Goal: Transaction & Acquisition: Book appointment/travel/reservation

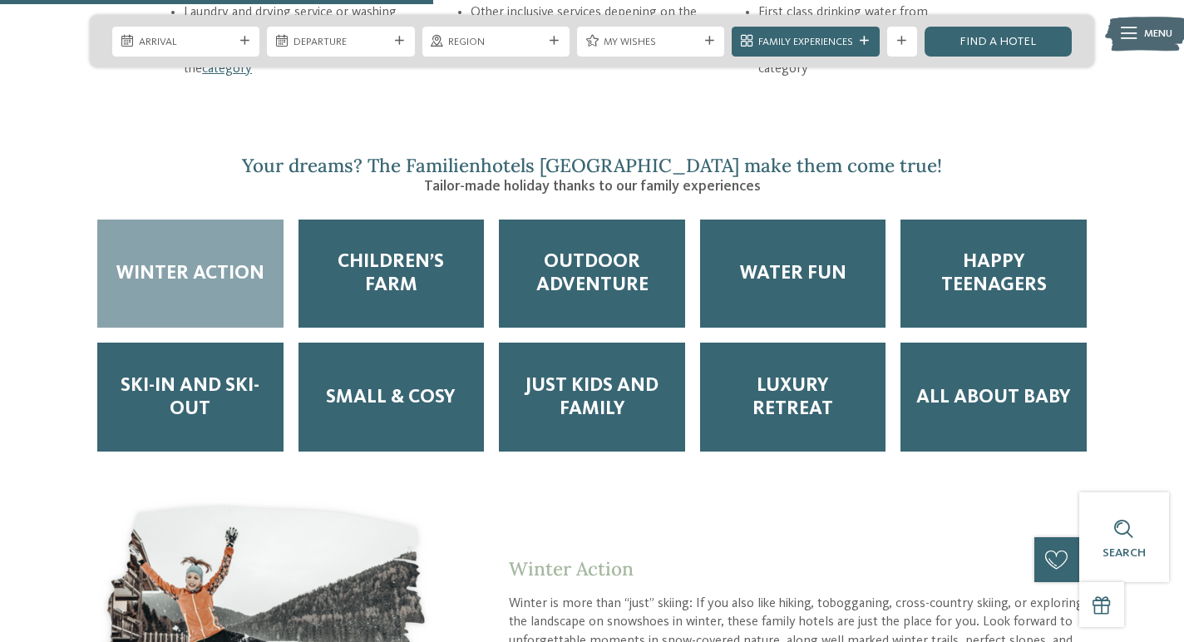
scroll to position [2479, 0]
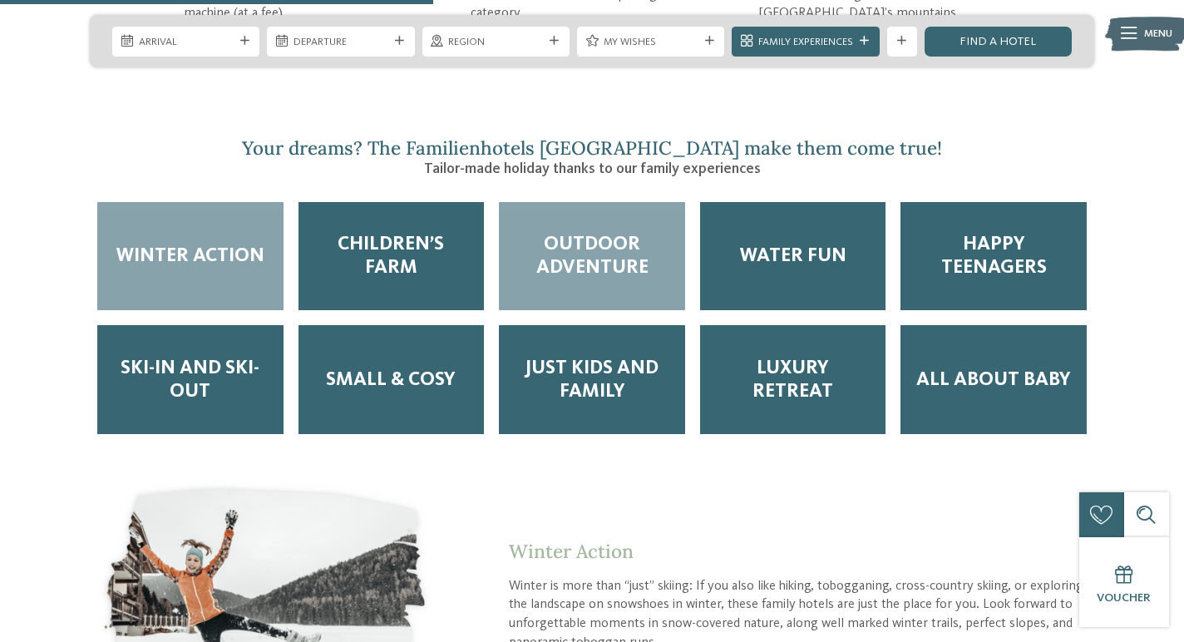
click at [618, 233] on span "Outdoor Adventure" at bounding box center [592, 256] width 156 height 47
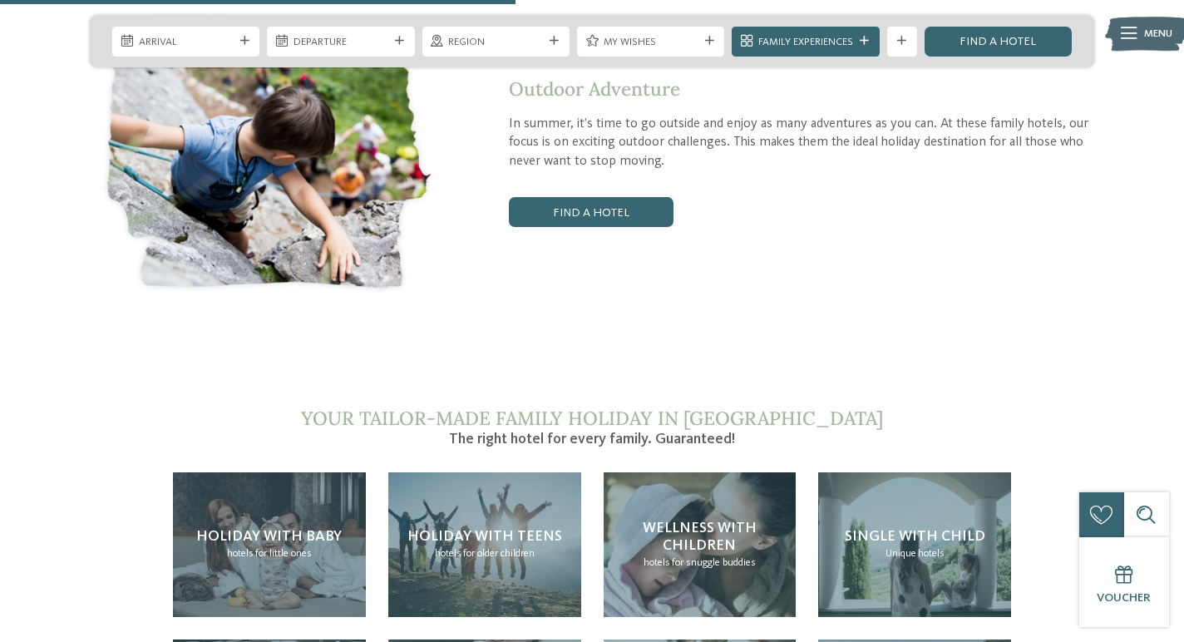
scroll to position [2979, 0]
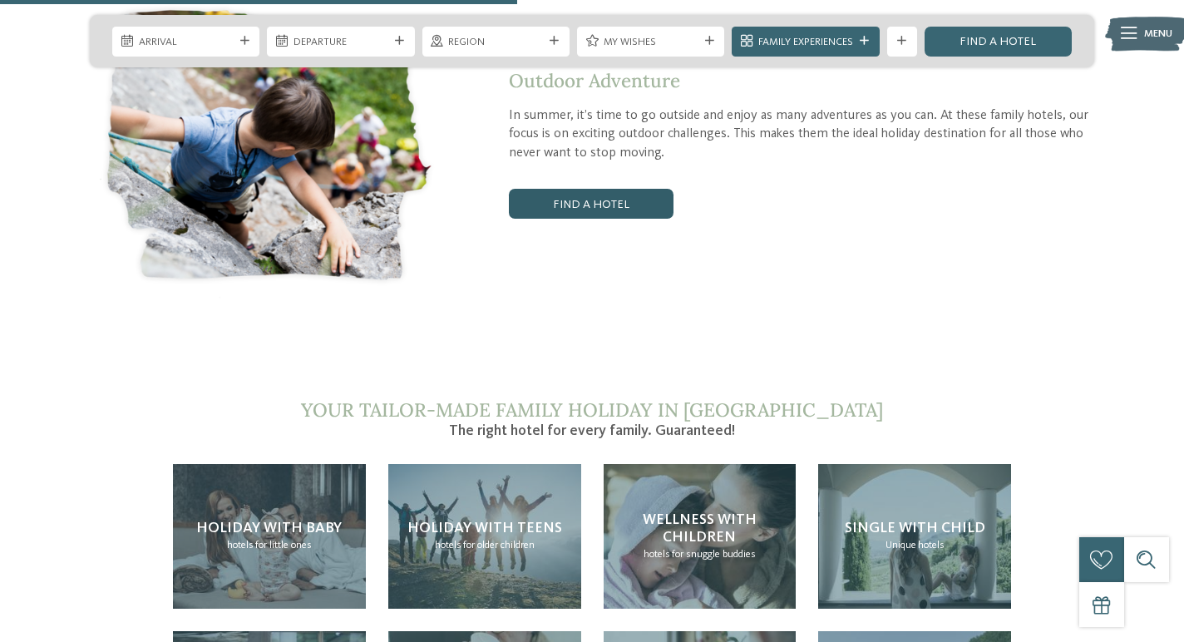
click at [572, 189] on link "Find a hotel" at bounding box center [591, 204] width 165 height 30
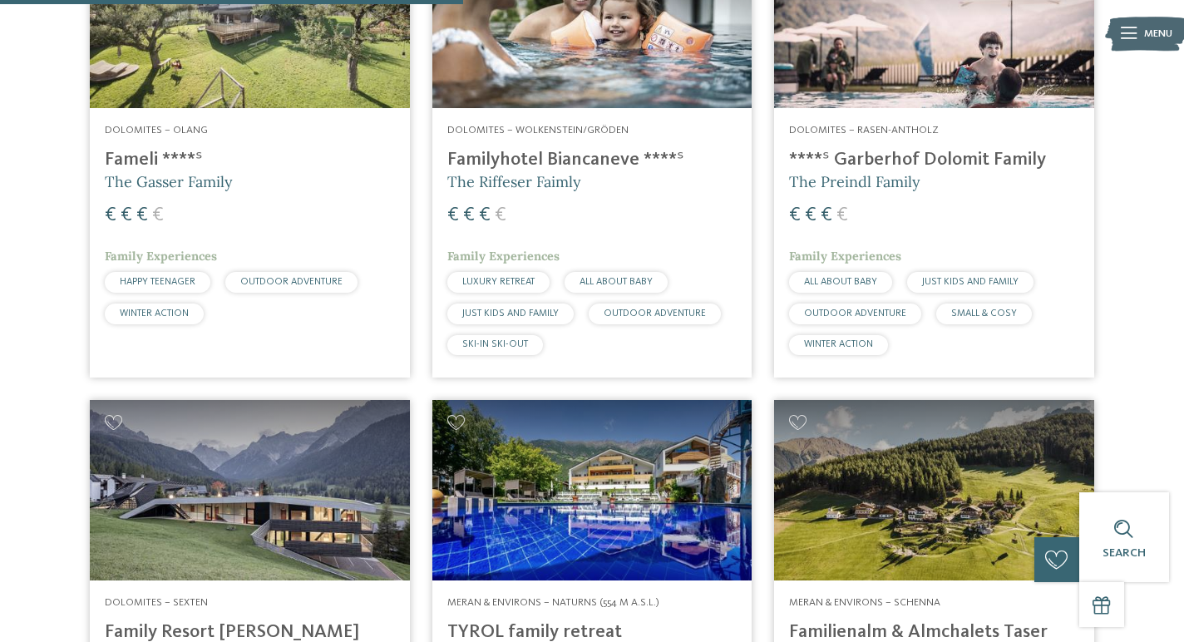
scroll to position [1454, 0]
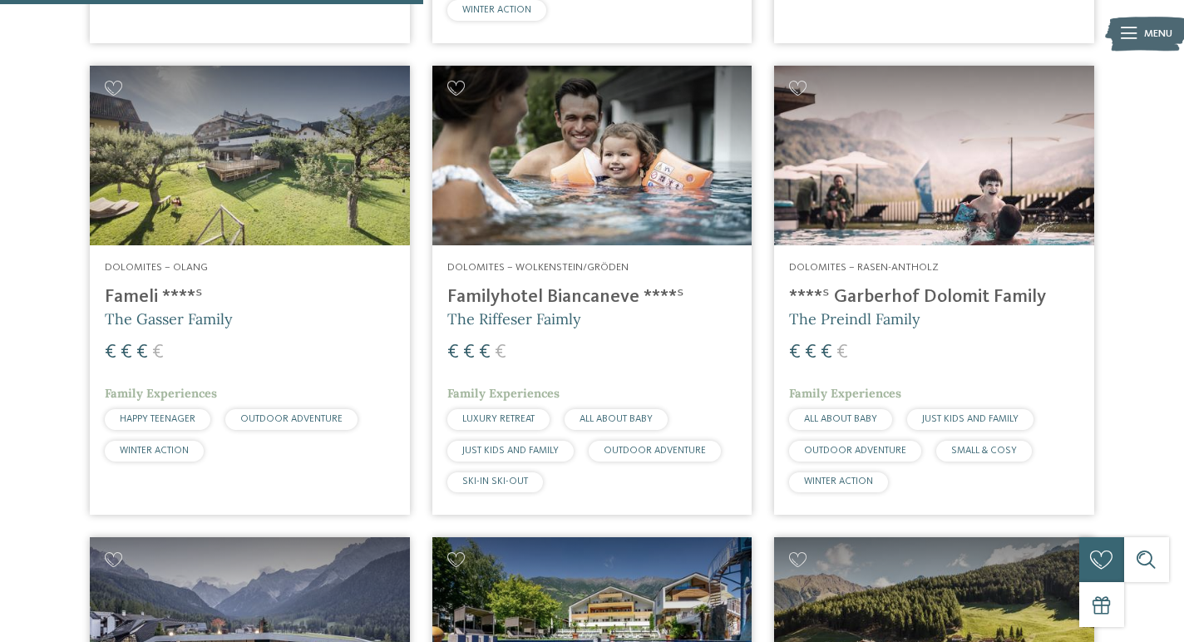
click at [143, 309] on span "The Gasser Family" at bounding box center [169, 318] width 128 height 19
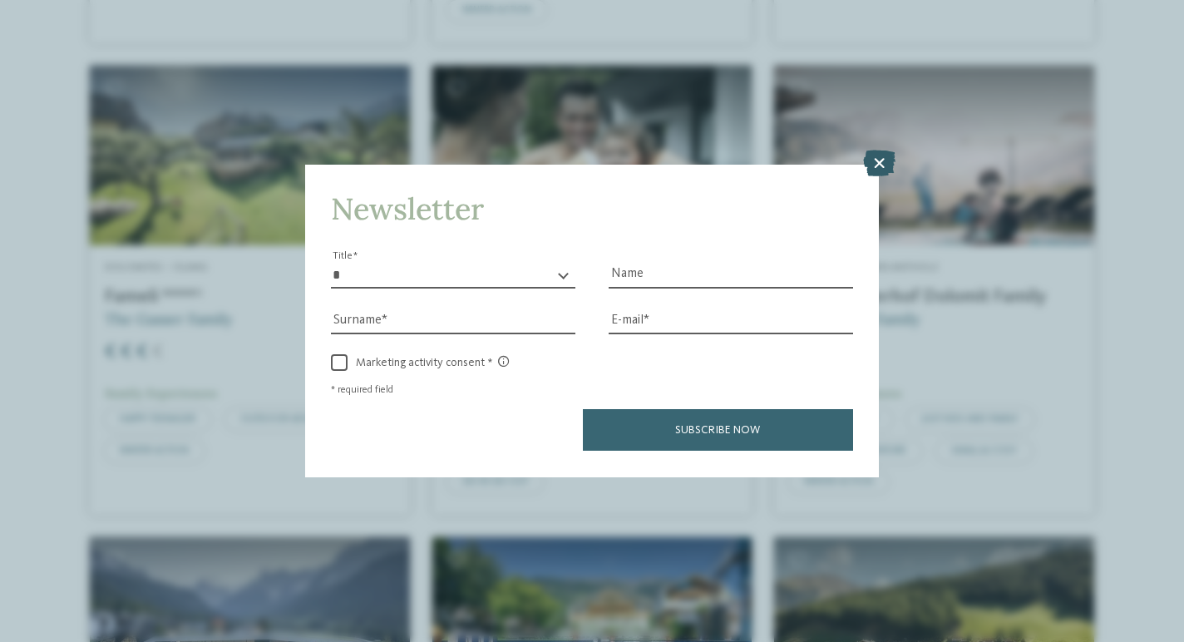
click at [881, 159] on icon at bounding box center [879, 164] width 32 height 27
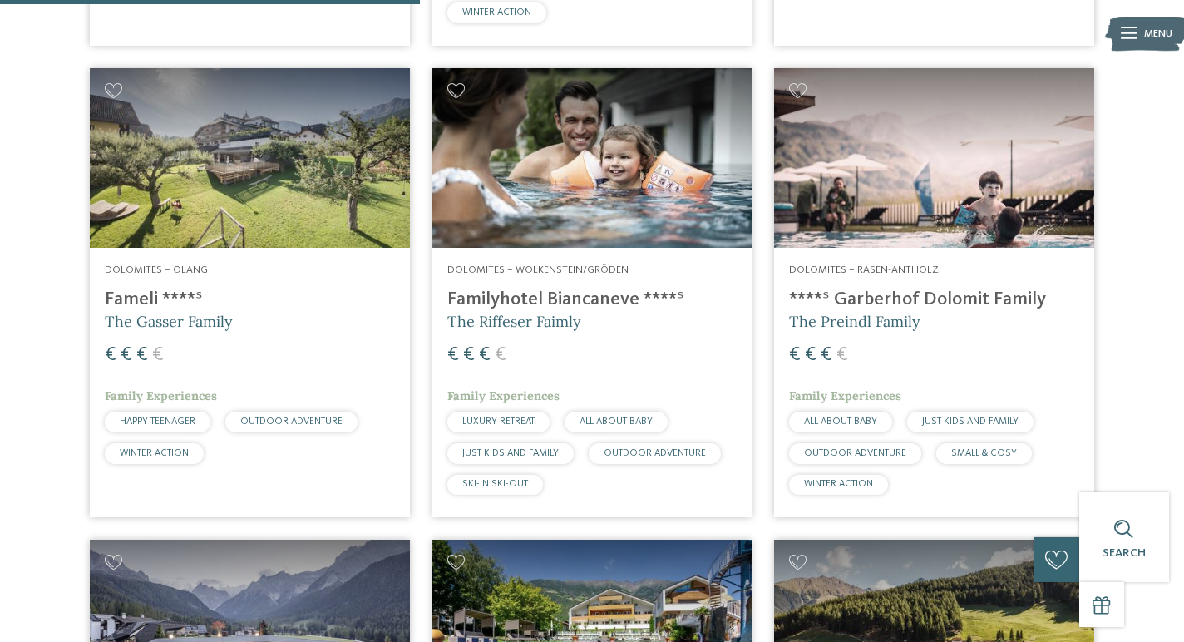
scroll to position [1453, 0]
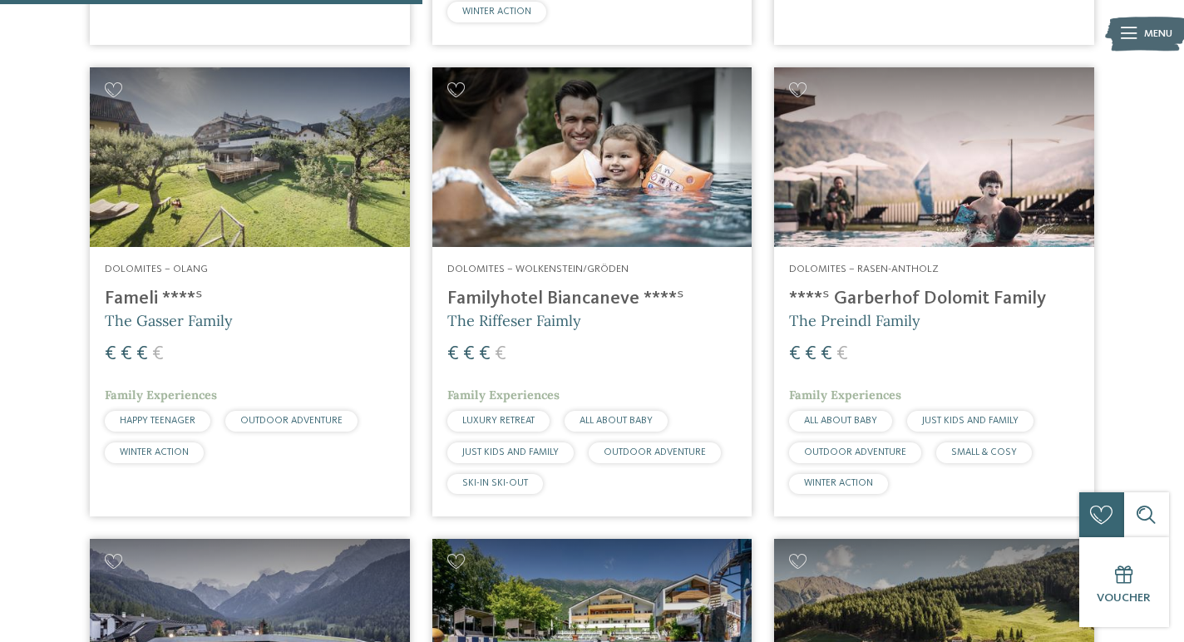
click at [892, 288] on h4 "****ˢ Garberhof Dolomit Family" at bounding box center [934, 299] width 290 height 22
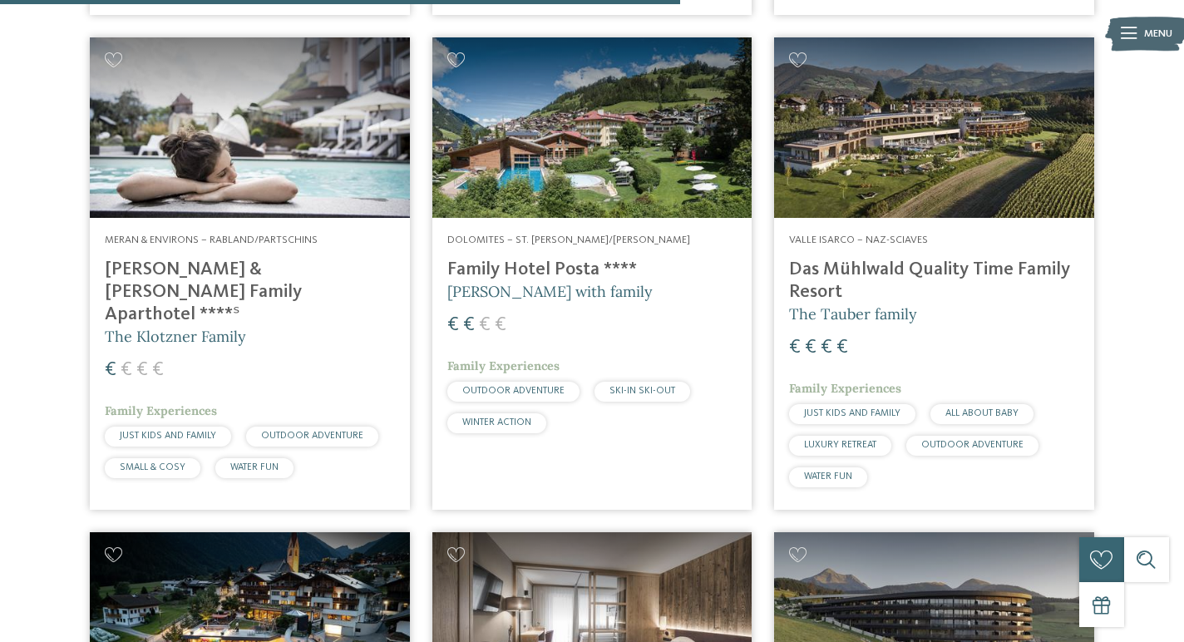
scroll to position [2258, 0]
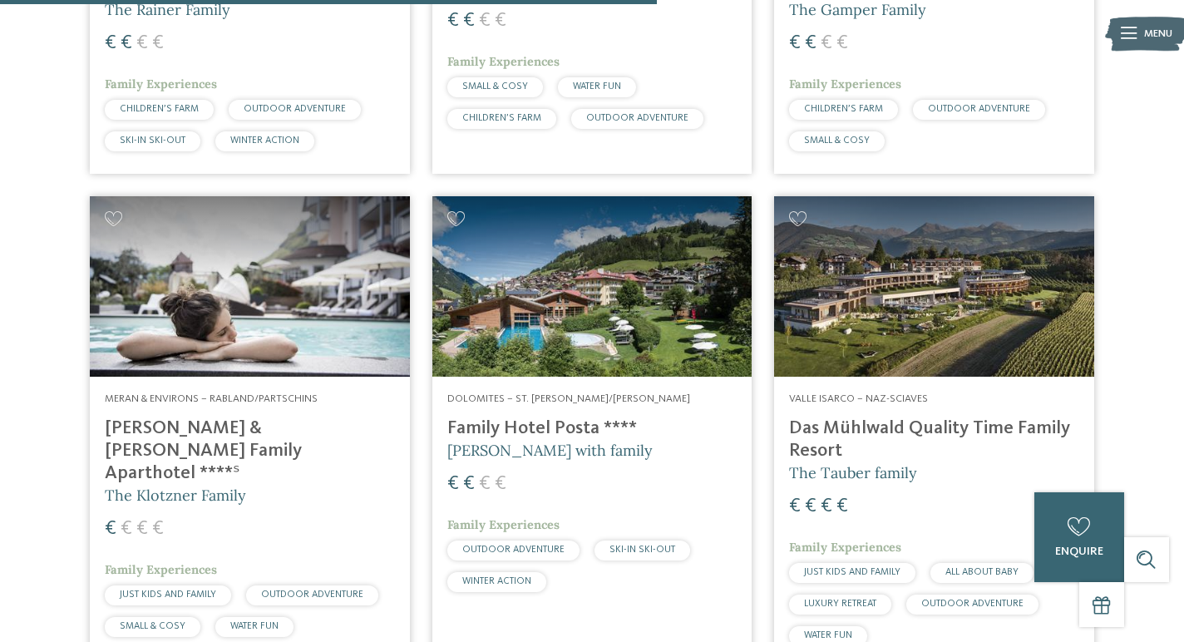
click at [841, 417] on h4 "Das Mühlwald Quality Time Family Resort" at bounding box center [934, 439] width 290 height 45
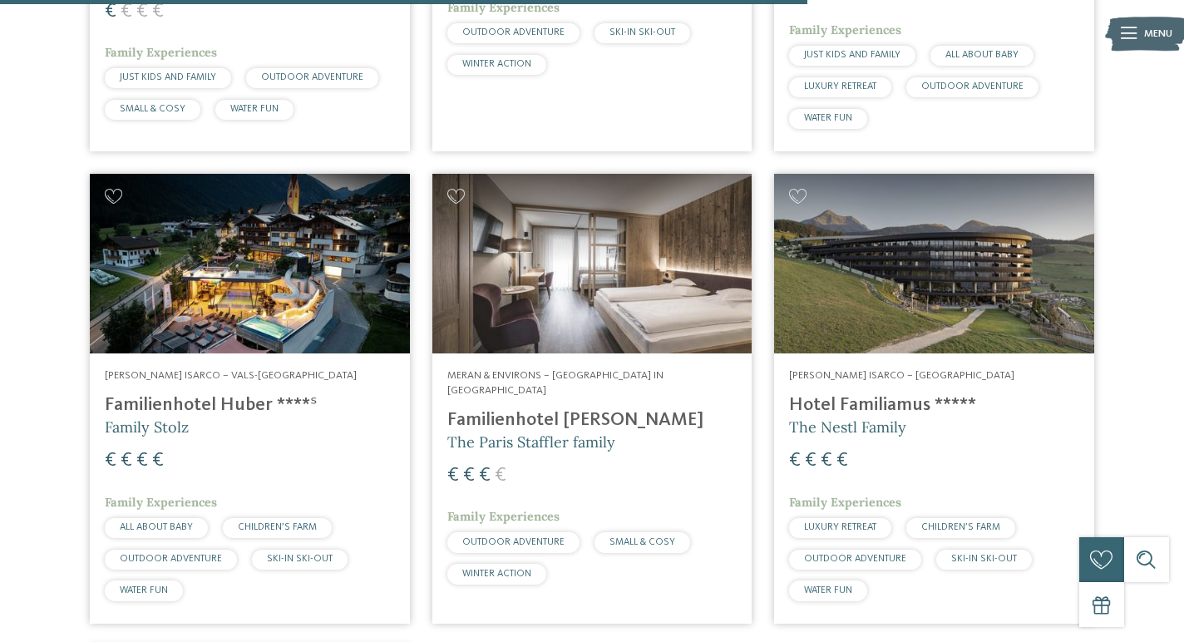
scroll to position [2777, 0]
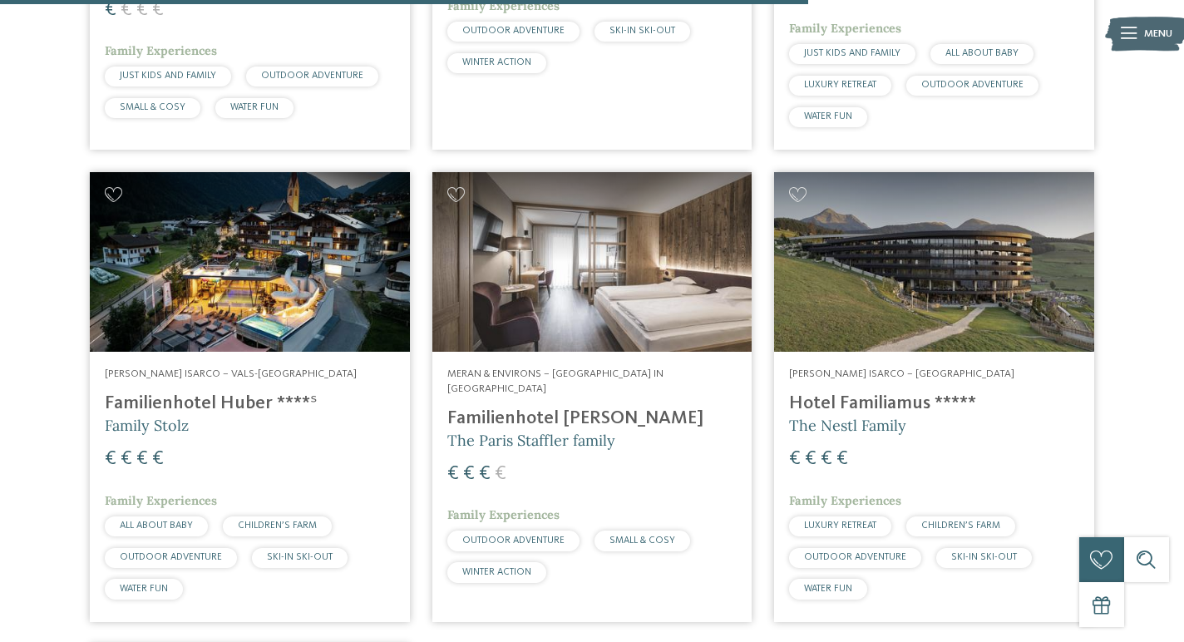
click at [189, 392] on h4 "Familienhotel Huber ****ˢ" at bounding box center [250, 403] width 290 height 22
click at [827, 392] on h4 "Hotel Familiamus *****" at bounding box center [934, 403] width 290 height 22
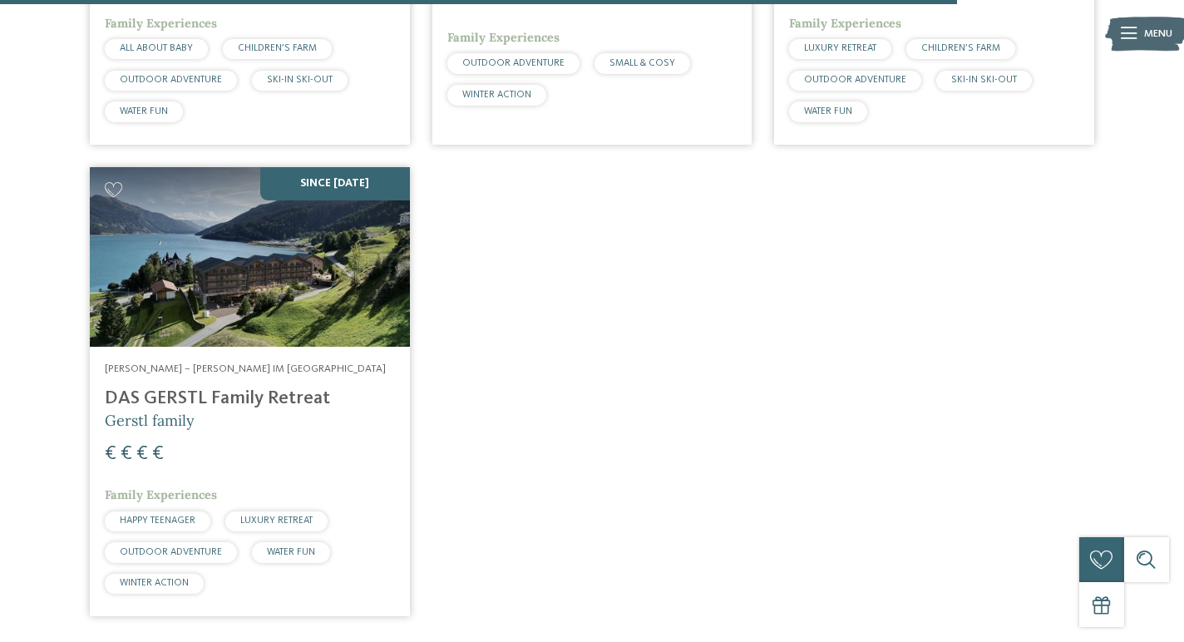
scroll to position [3253, 0]
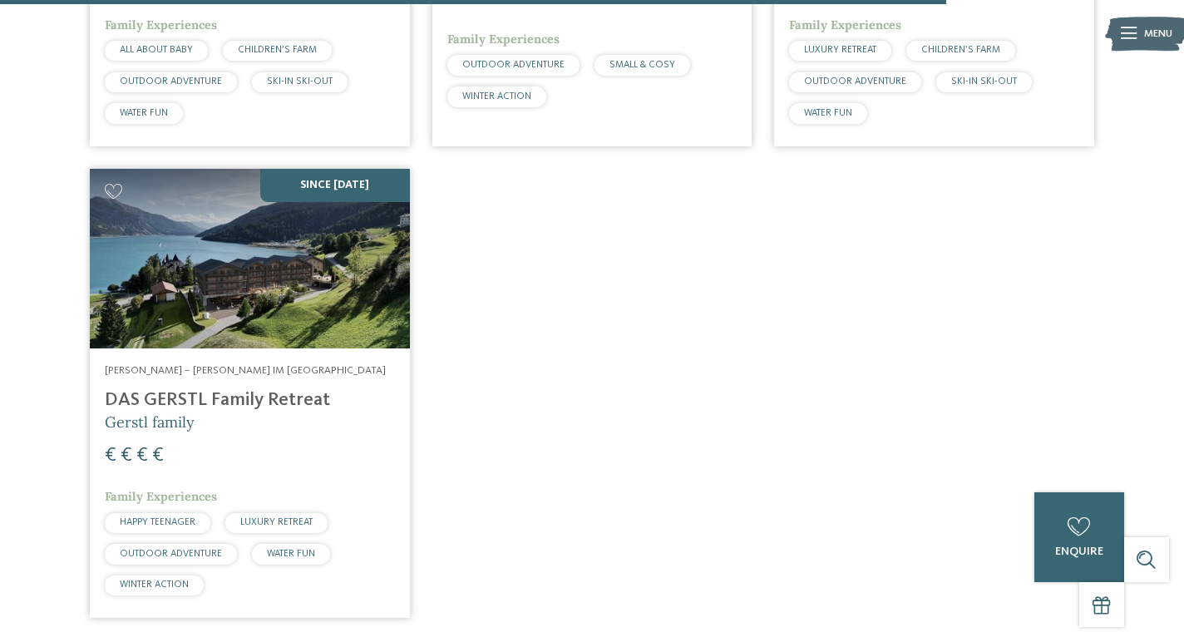
click at [268, 389] on h4 "DAS GERSTL Family Retreat" at bounding box center [250, 400] width 290 height 22
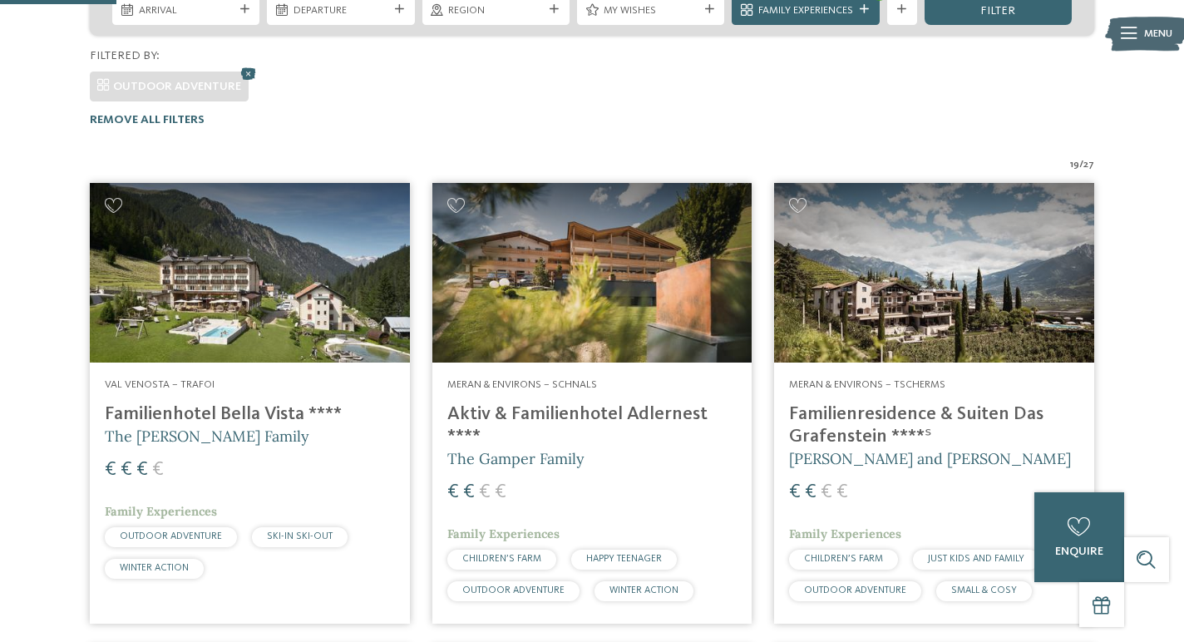
scroll to position [401, 0]
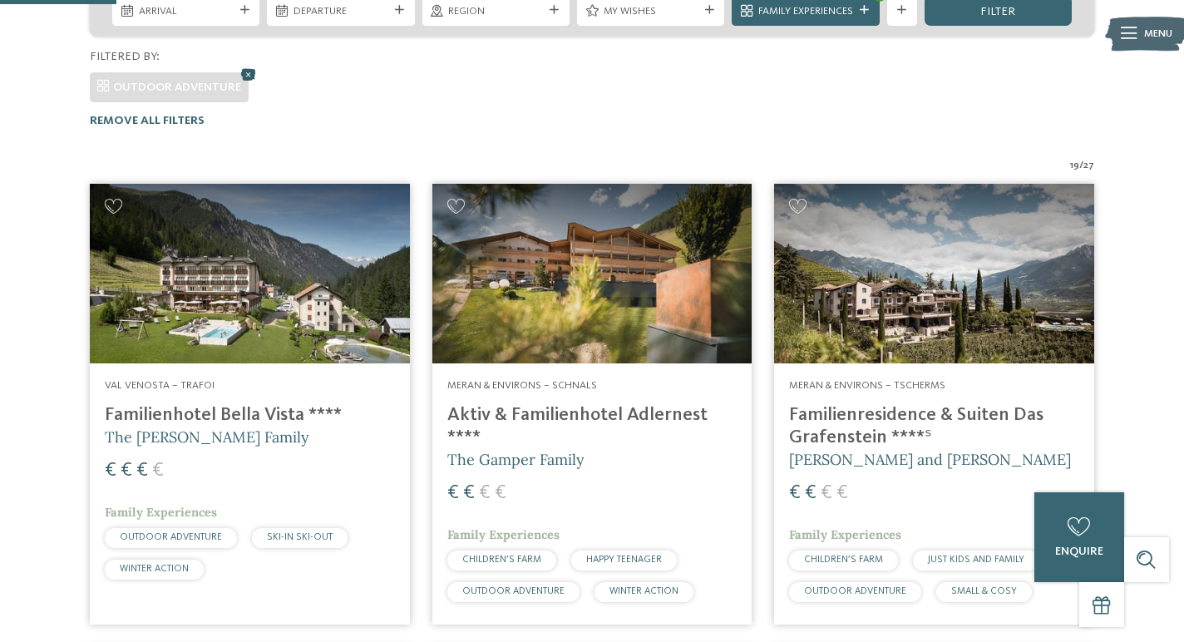
click at [252, 64] on icon at bounding box center [248, 74] width 22 height 20
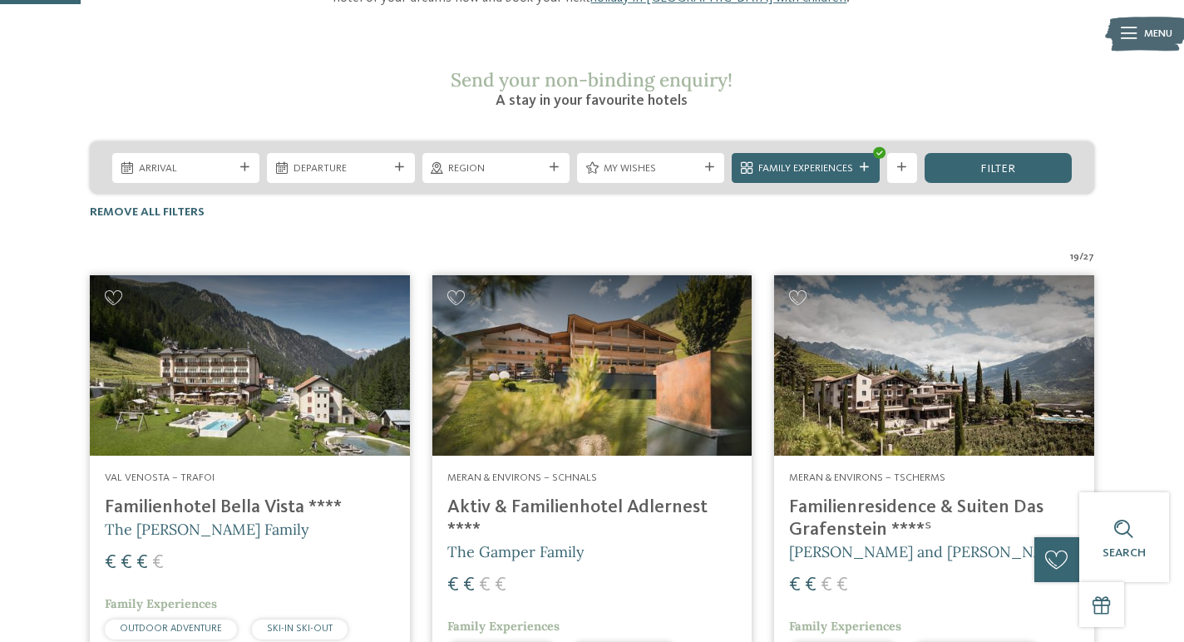
scroll to position [188, 0]
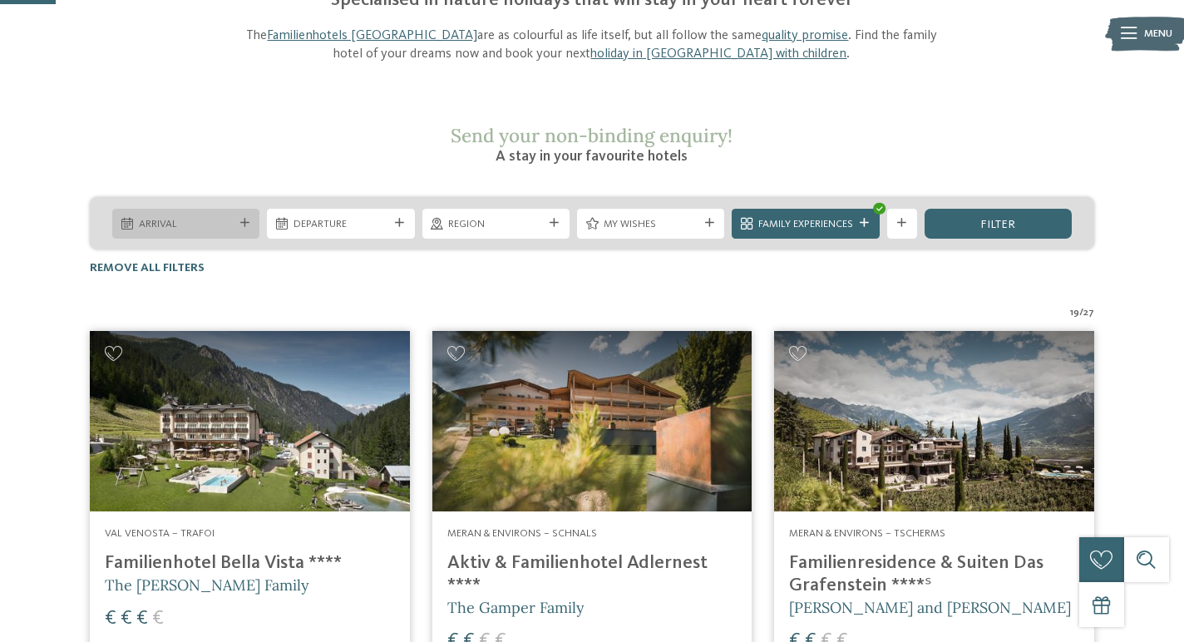
click at [240, 219] on icon at bounding box center [244, 223] width 9 height 9
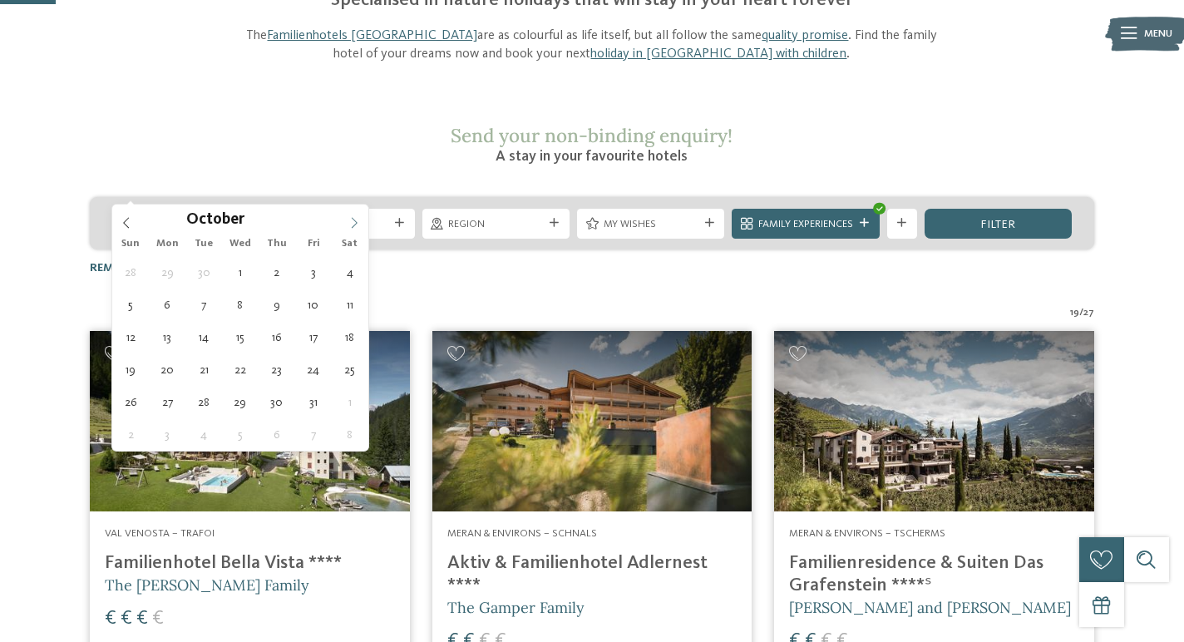
click at [357, 221] on icon at bounding box center [354, 223] width 12 height 12
type input "****"
click at [357, 221] on icon at bounding box center [354, 223] width 12 height 12
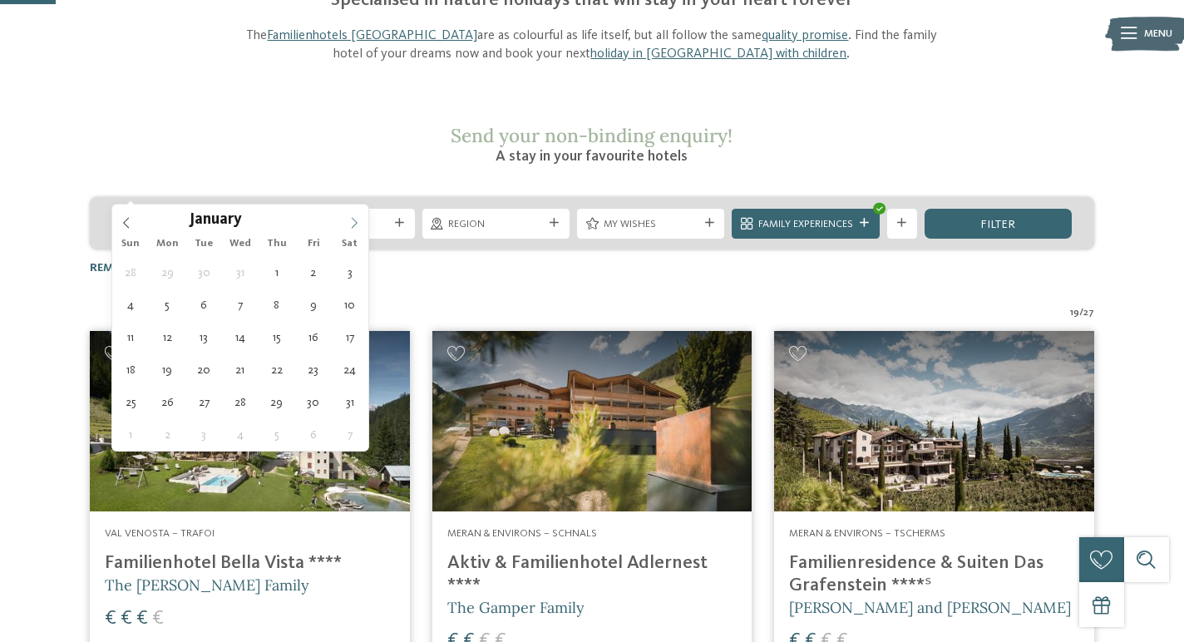
click at [357, 221] on icon at bounding box center [354, 223] width 12 height 12
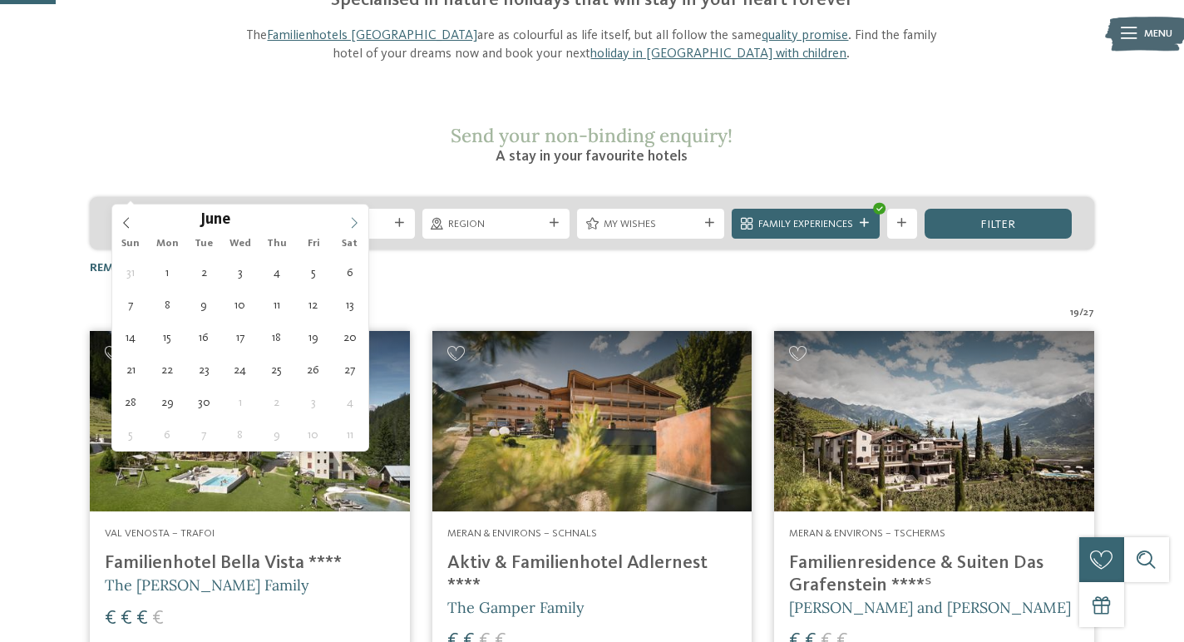
click at [353, 229] on span at bounding box center [354, 219] width 28 height 28
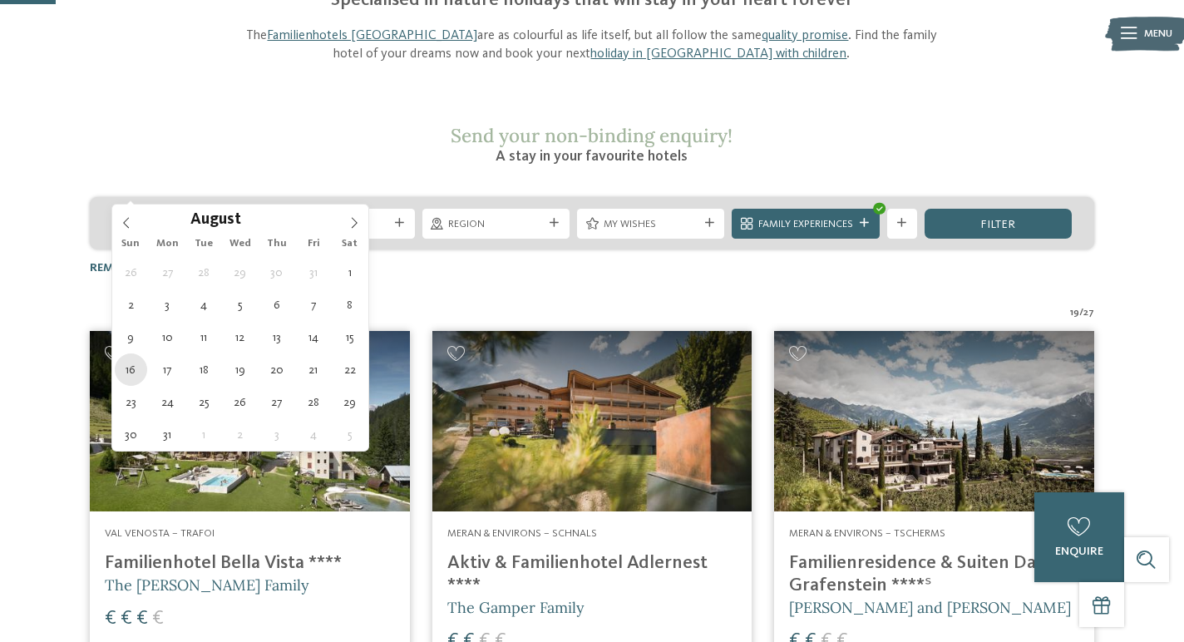
type div "16.08.2026"
type input "****"
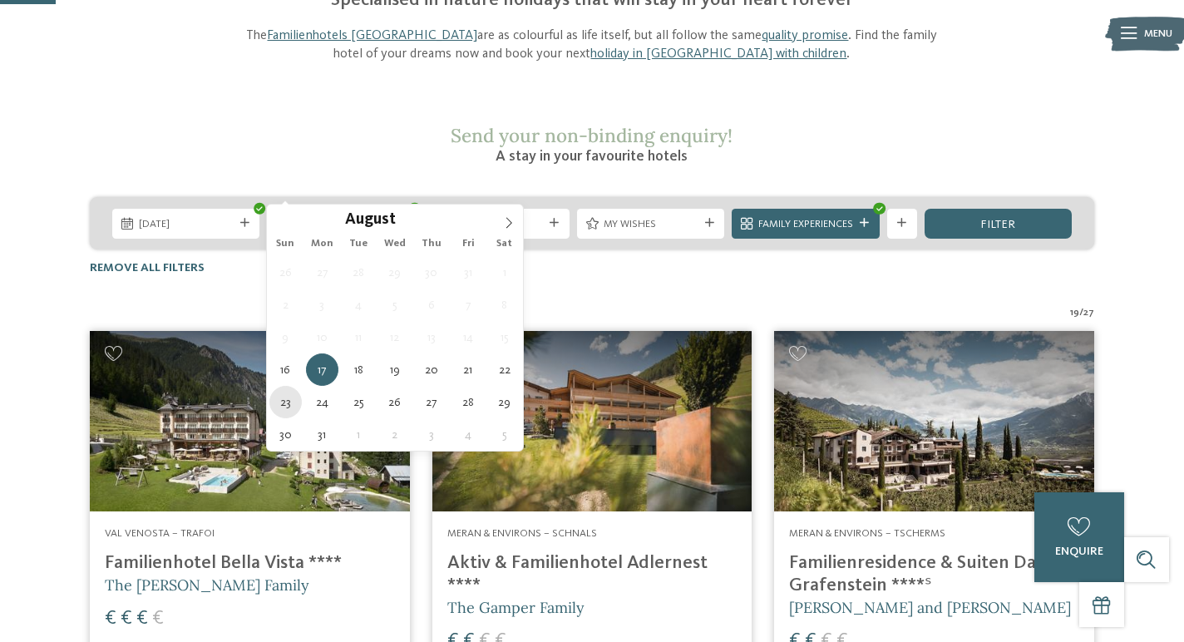
type div "23.08.2026"
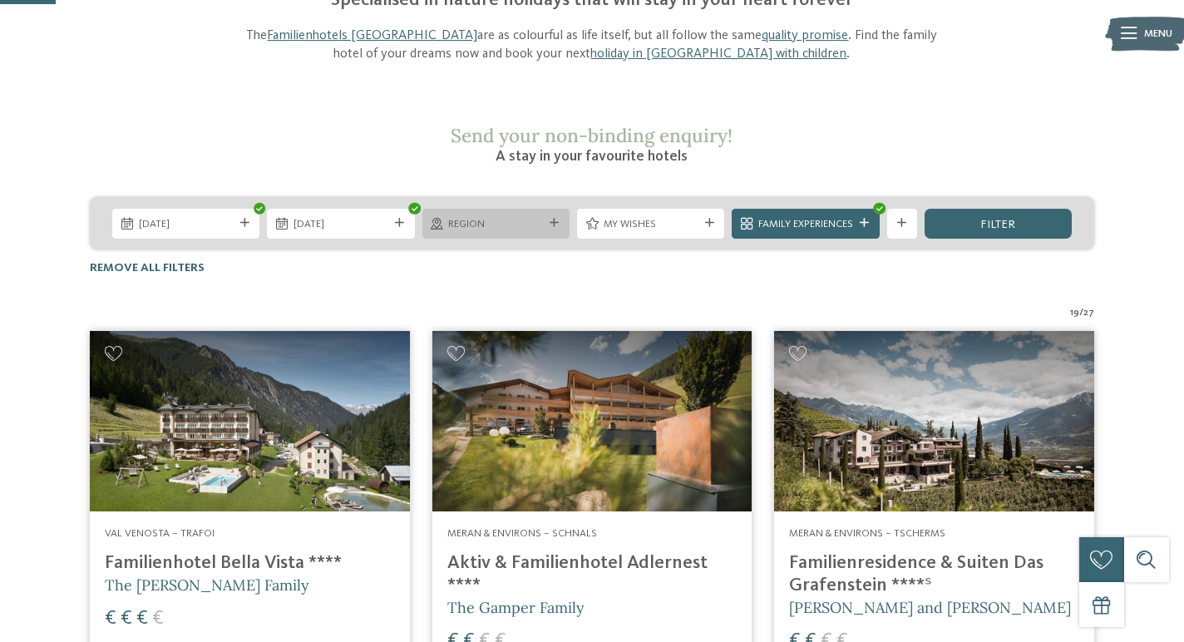
click at [526, 217] on span "Region" at bounding box center [495, 224] width 95 height 15
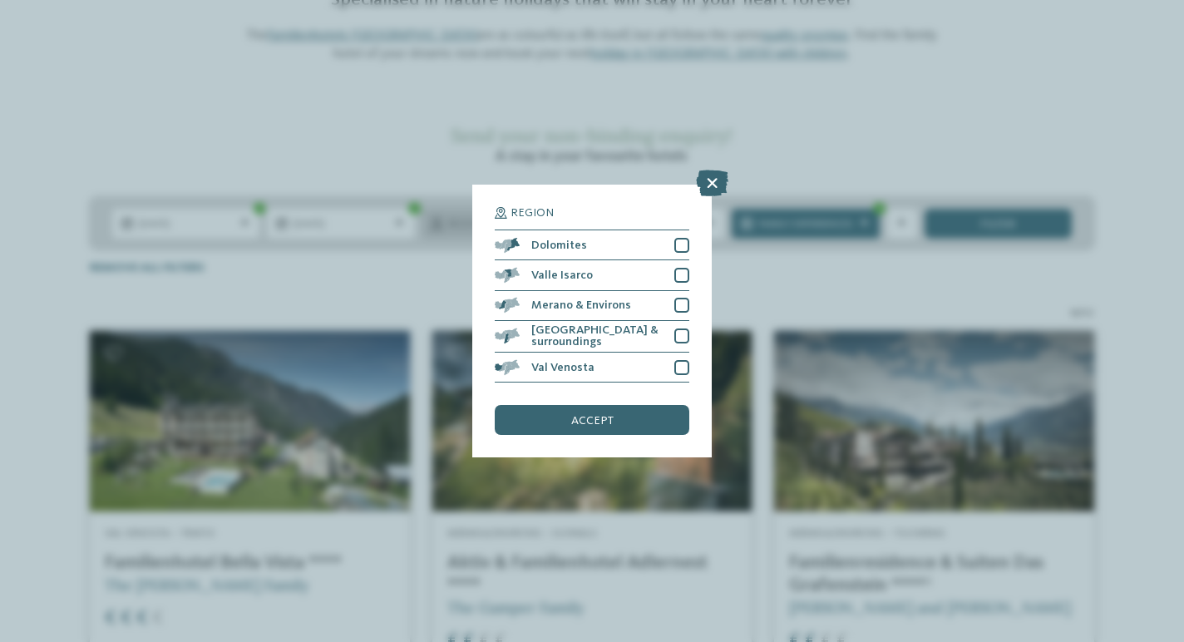
click at [526, 186] on div "Region Dolomites Valle Isarco" at bounding box center [591, 322] width 239 height 274
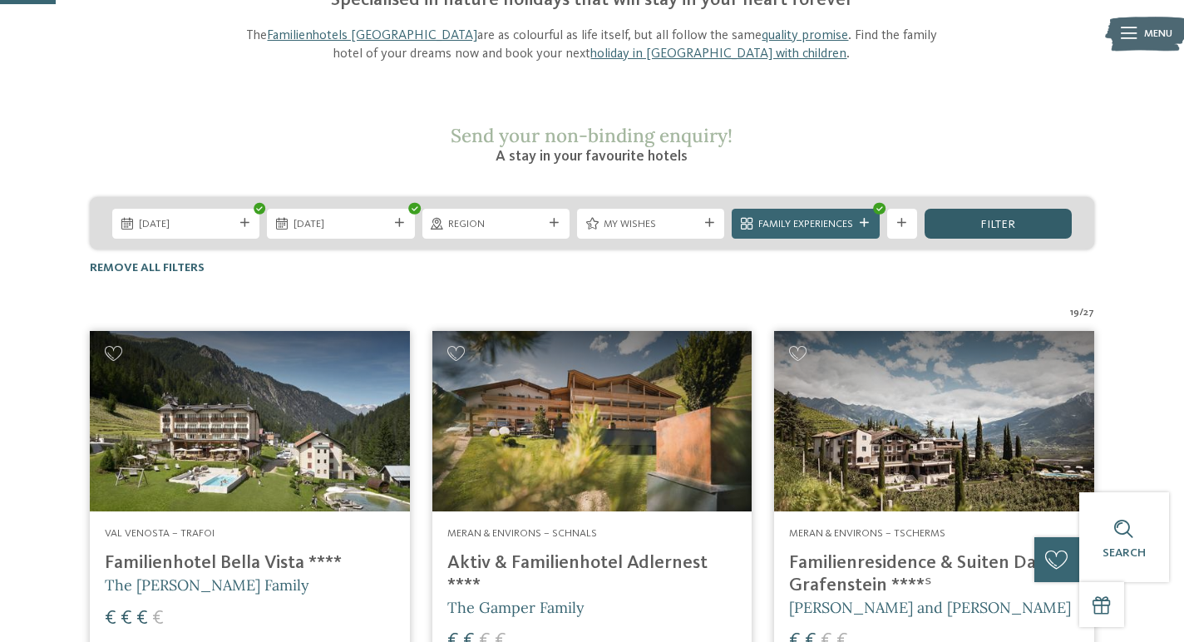
click at [965, 209] on div "filter" at bounding box center [998, 224] width 147 height 30
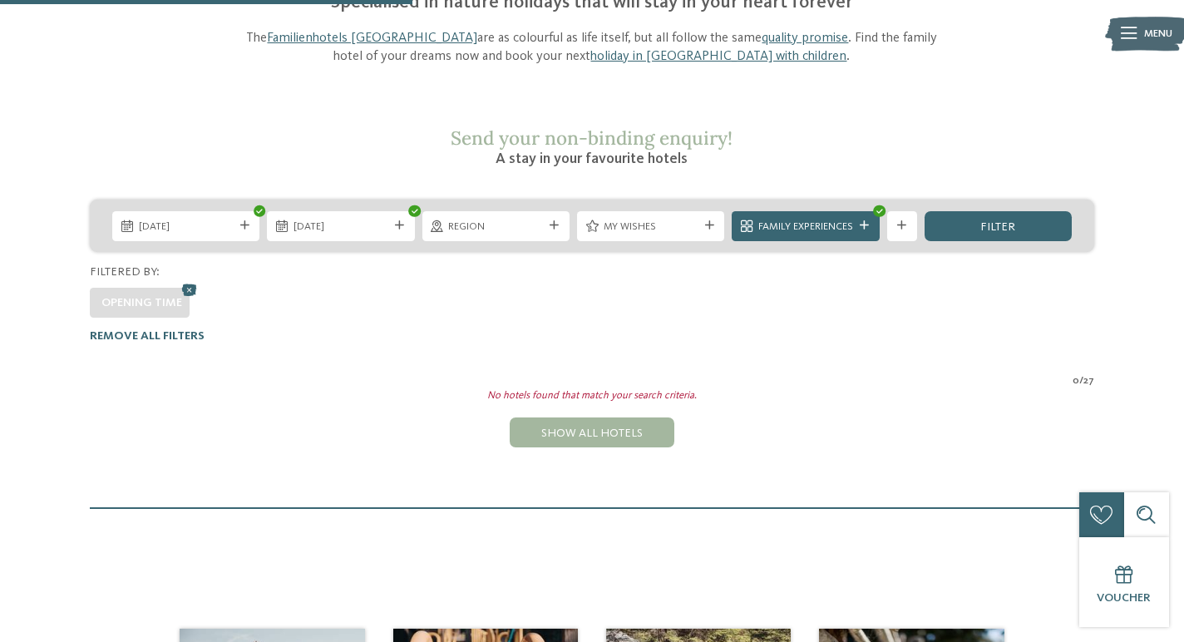
scroll to position [151, 0]
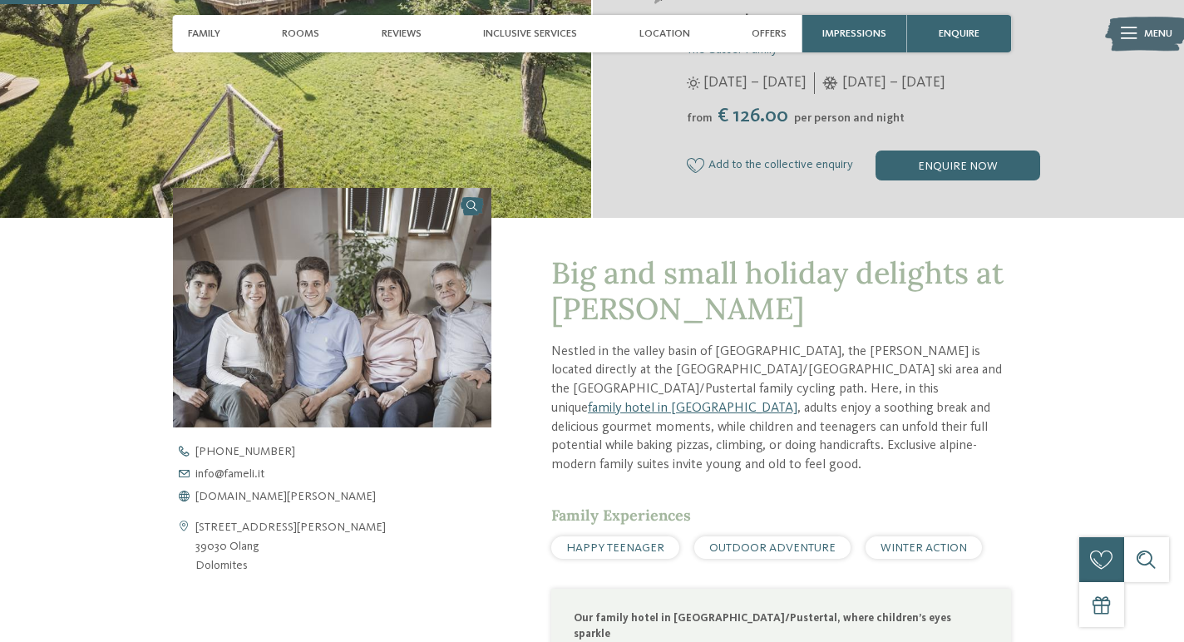
scroll to position [452, 0]
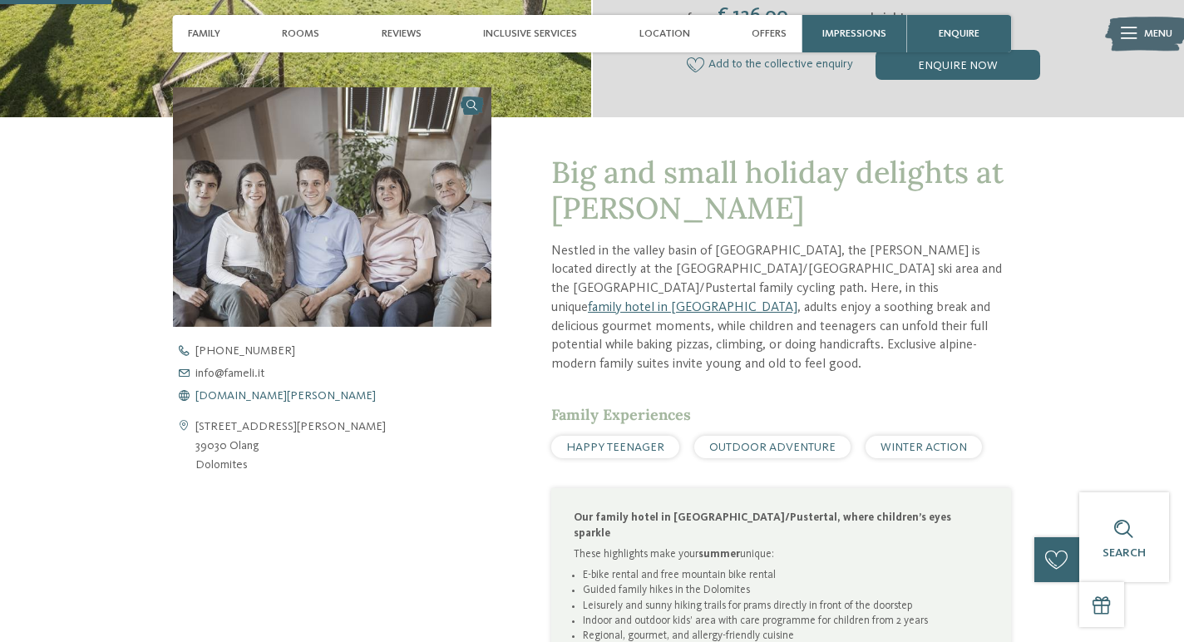
click at [237, 390] on span "www.fameli.it" at bounding box center [285, 396] width 180 height 12
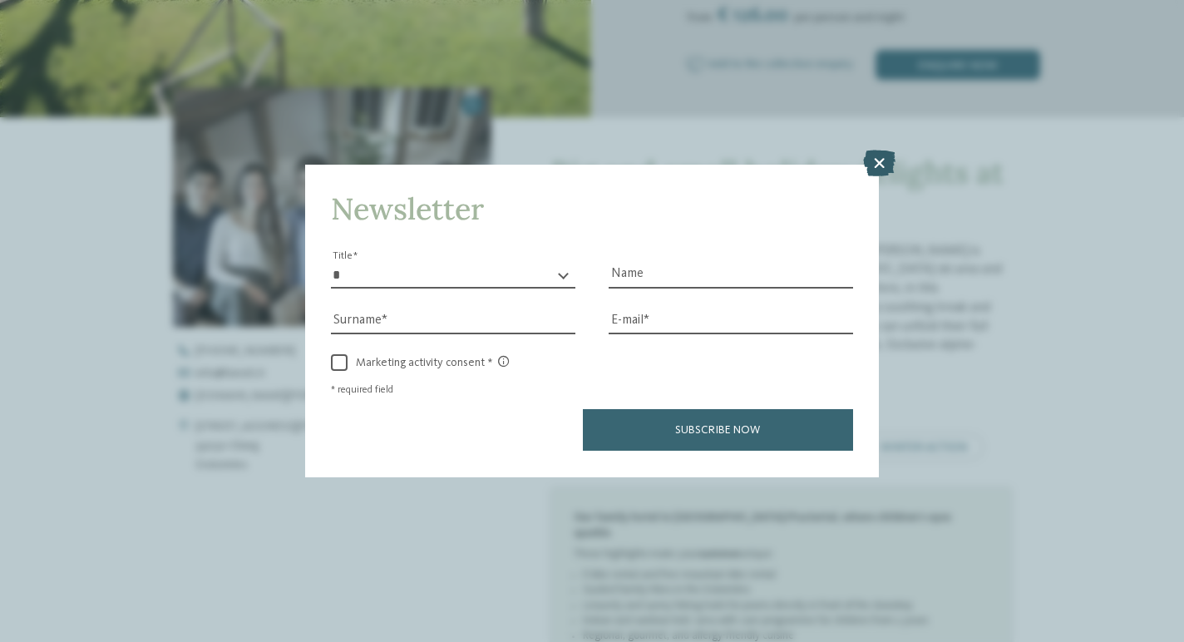
click at [876, 160] on icon at bounding box center [879, 164] width 32 height 27
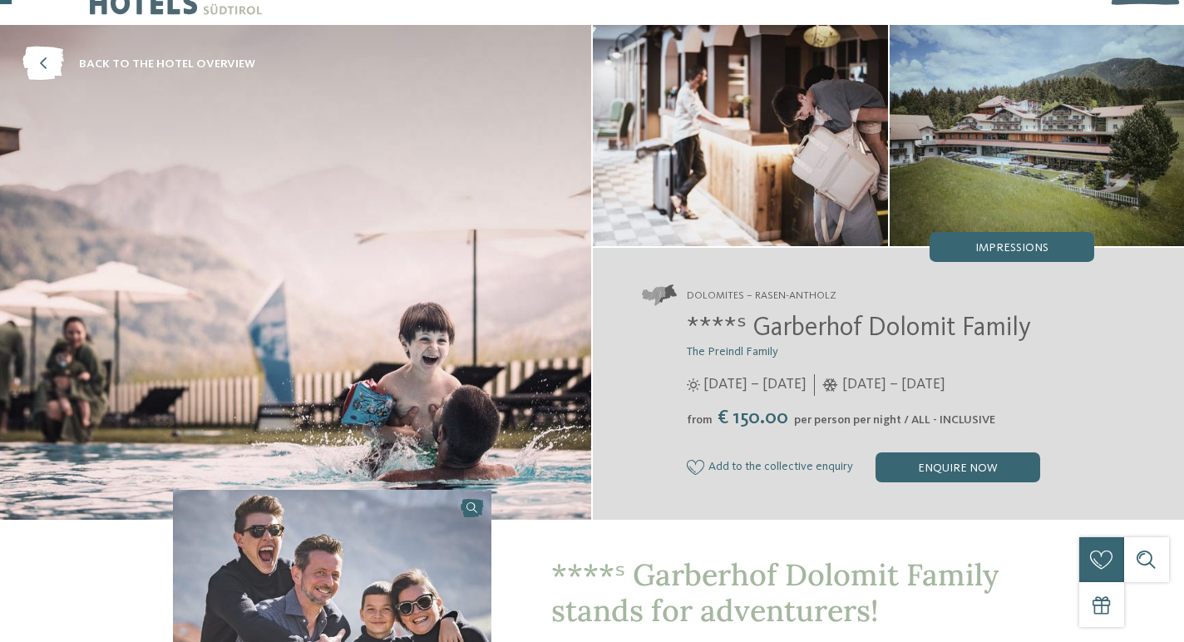
scroll to position [49, 0]
click at [986, 178] on img at bounding box center [1037, 136] width 295 height 221
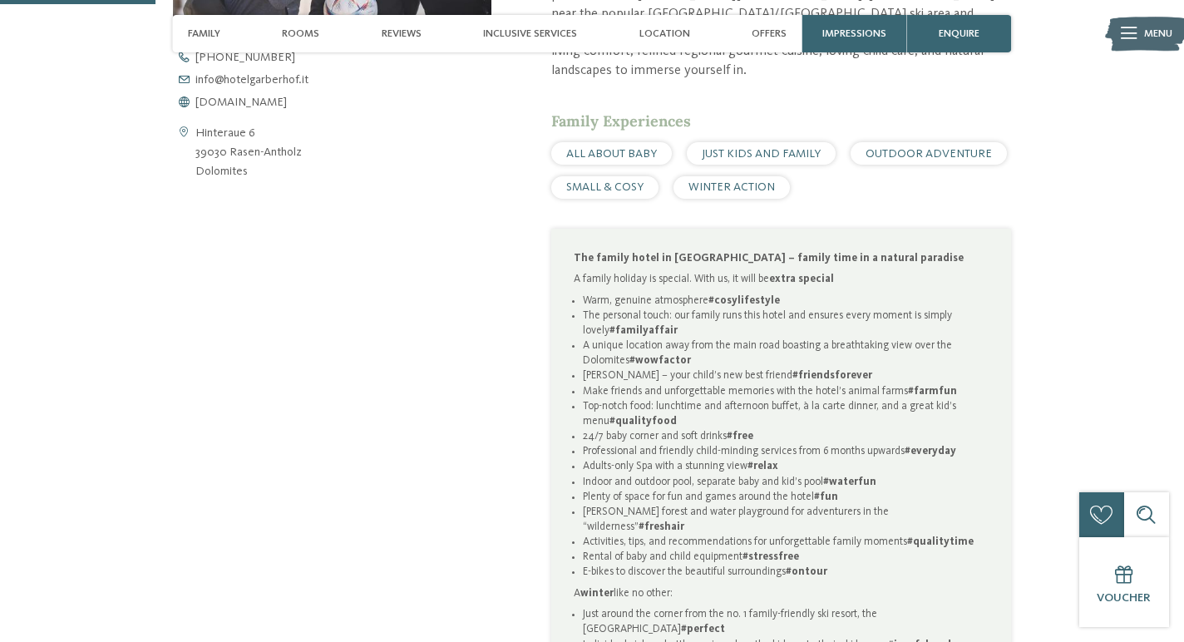
scroll to position [745, 0]
click at [277, 108] on span "www.hotelgarberhof.it" at bounding box center [240, 103] width 91 height 12
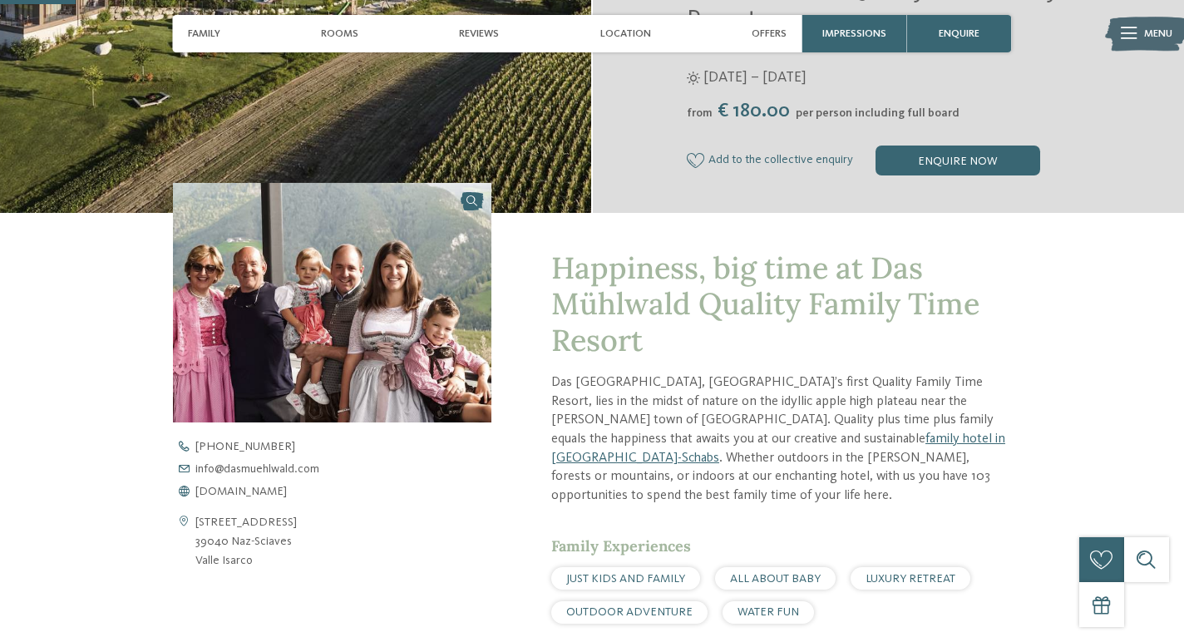
scroll to position [457, 0]
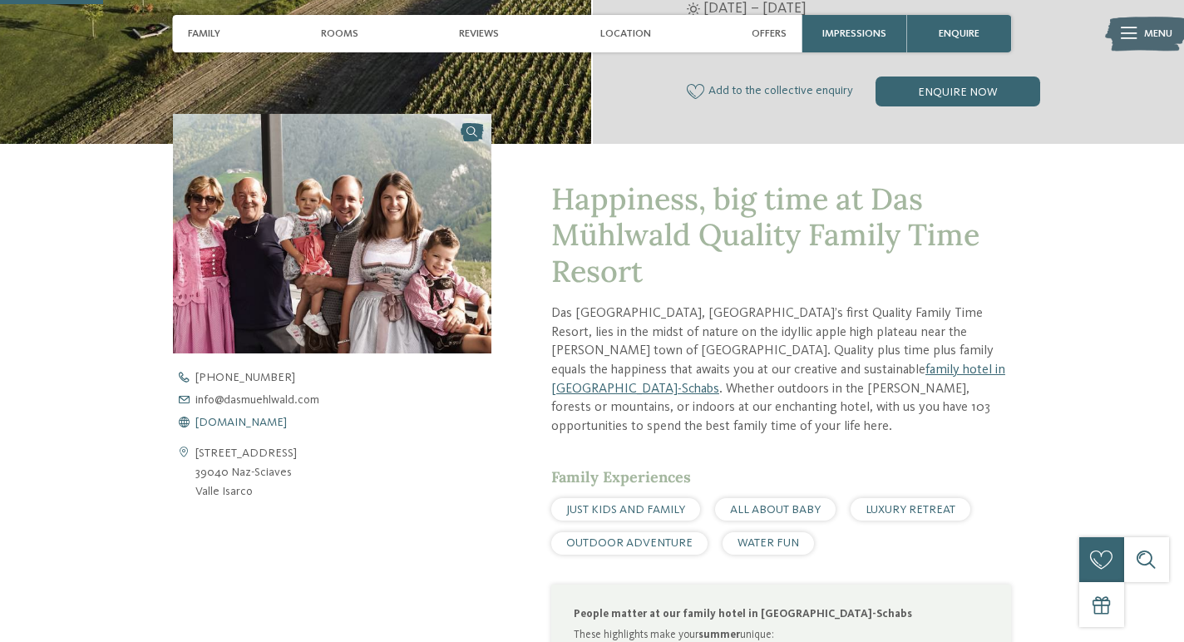
click at [260, 418] on span "www.dasmuehlwald.com" at bounding box center [240, 423] width 91 height 12
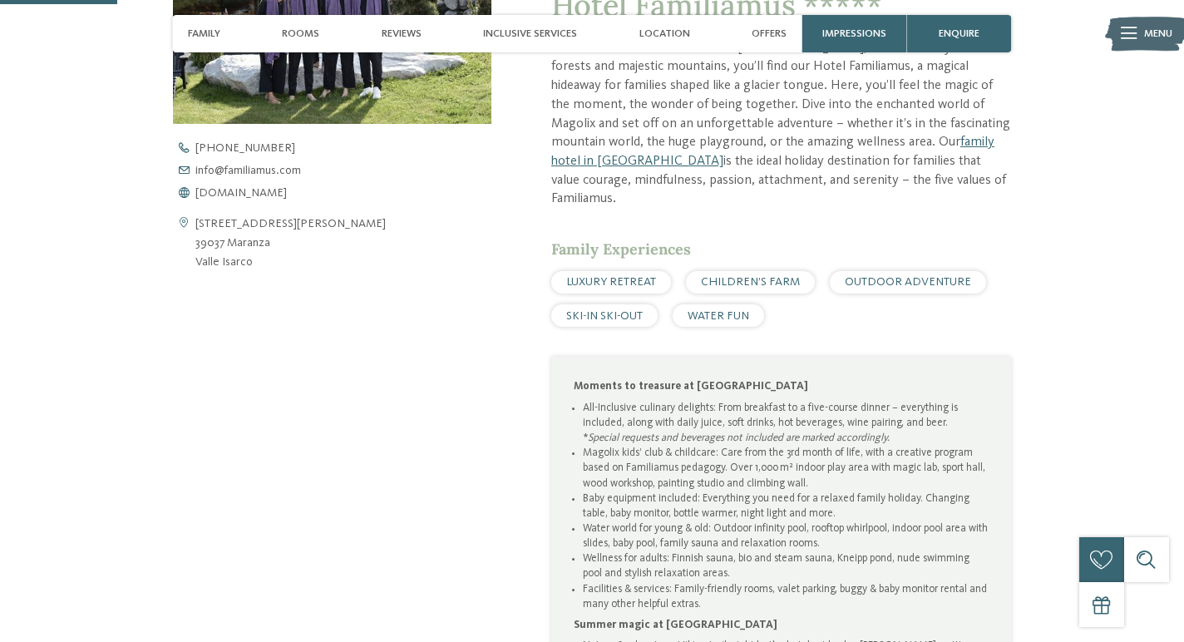
scroll to position [695, 0]
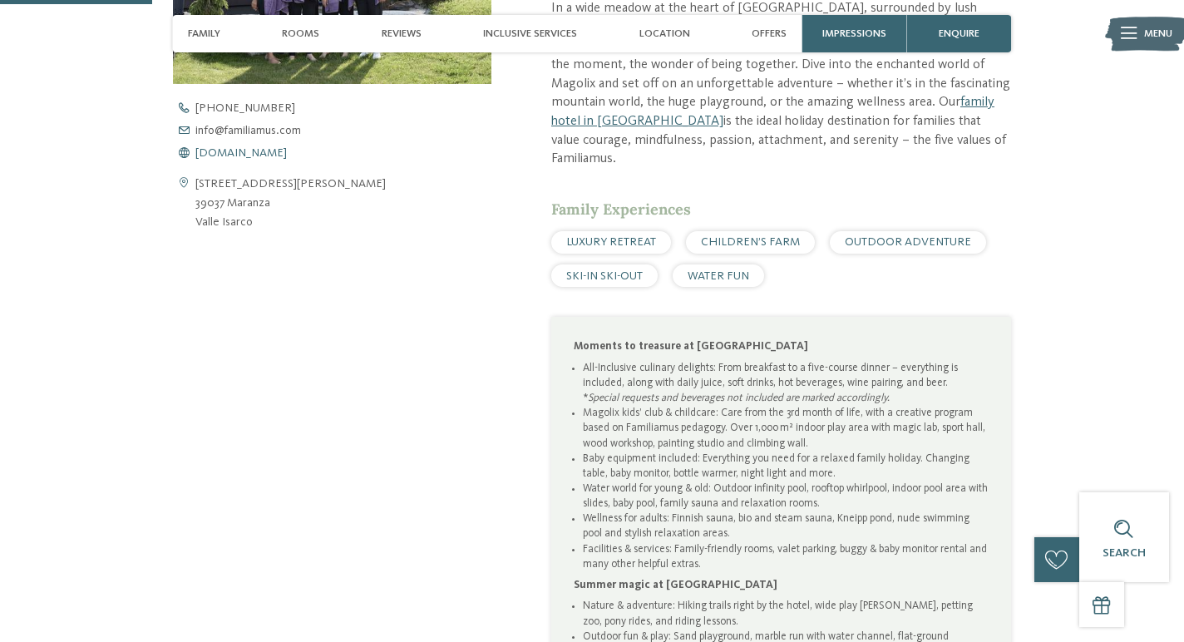
click at [287, 149] on span "www.familiamus.com" at bounding box center [240, 153] width 91 height 12
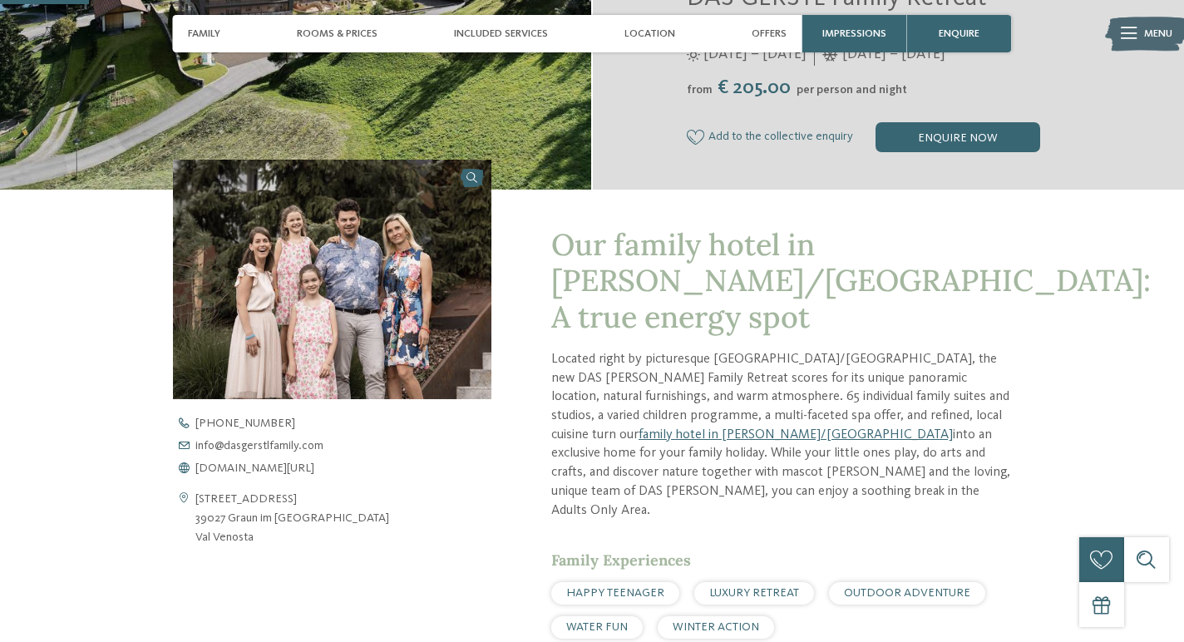
scroll to position [381, 0]
click at [262, 464] on span "www.dasgerstlfamily.com/en" at bounding box center [254, 468] width 119 height 12
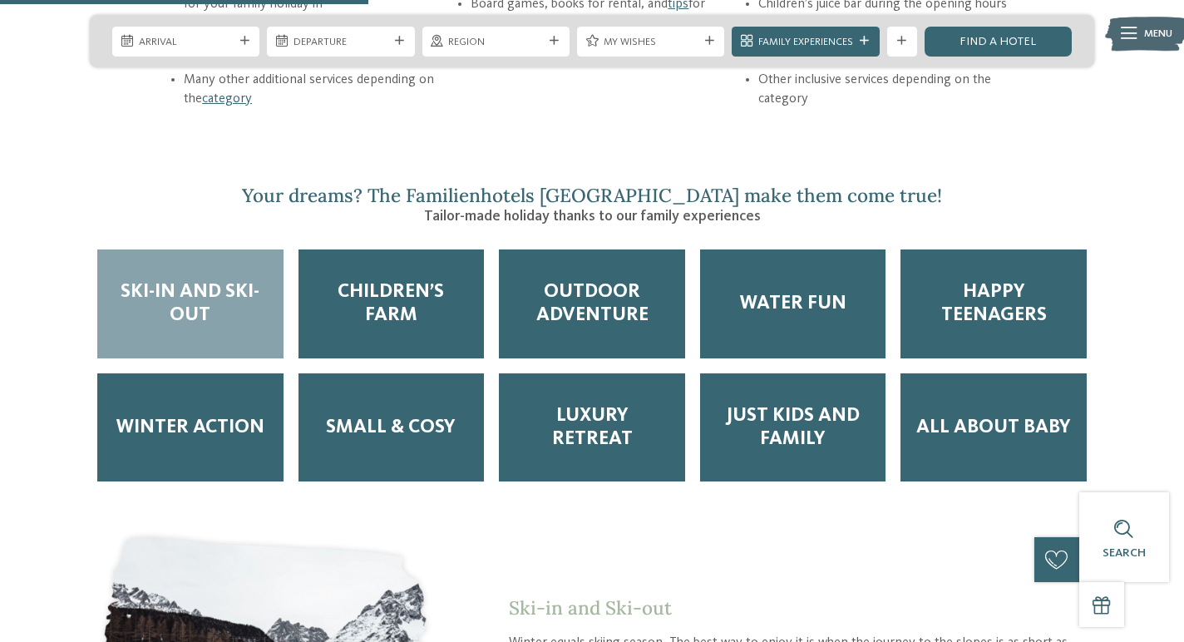
scroll to position [1987, 0]
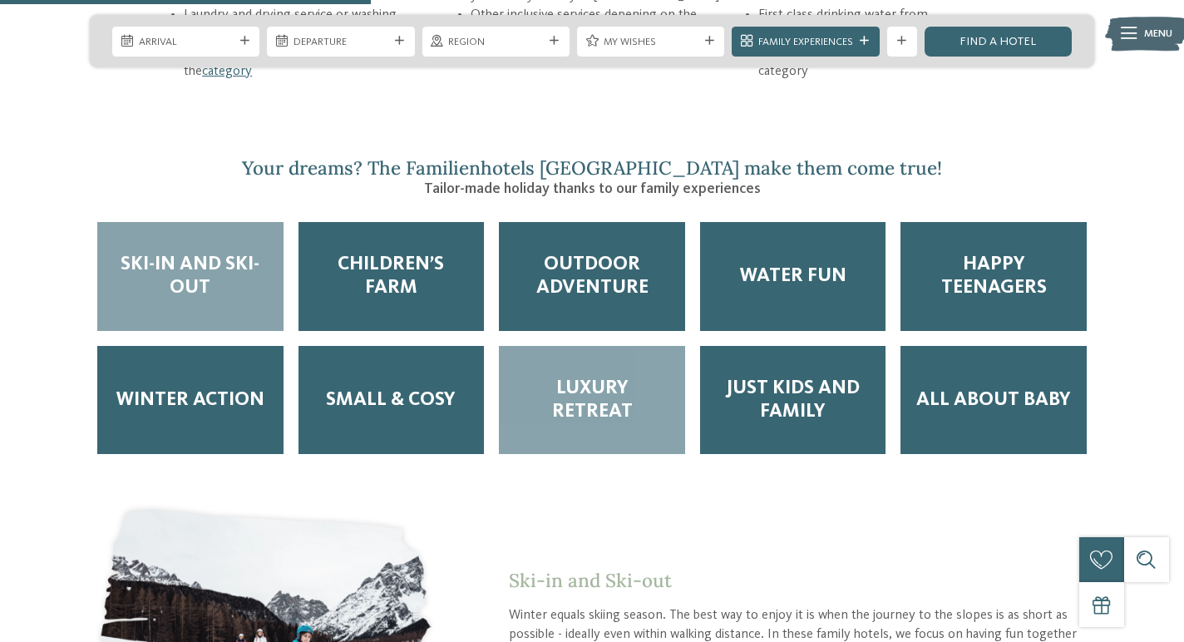
click at [575, 377] on span "Luxury Retreat" at bounding box center [592, 400] width 156 height 47
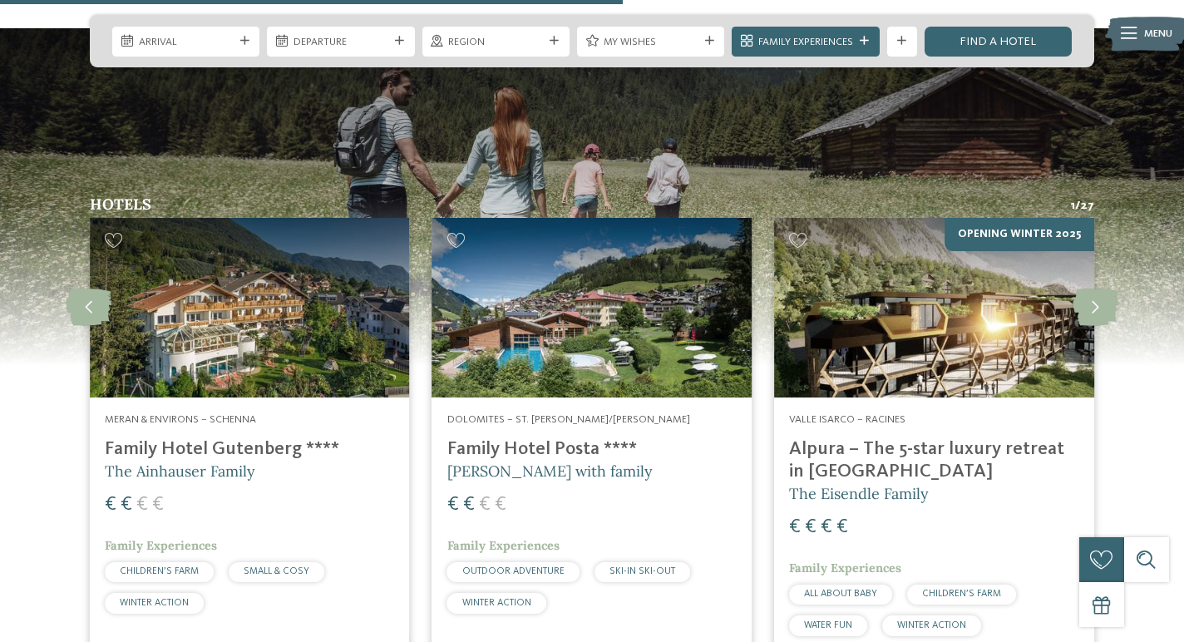
scroll to position [3359, 0]
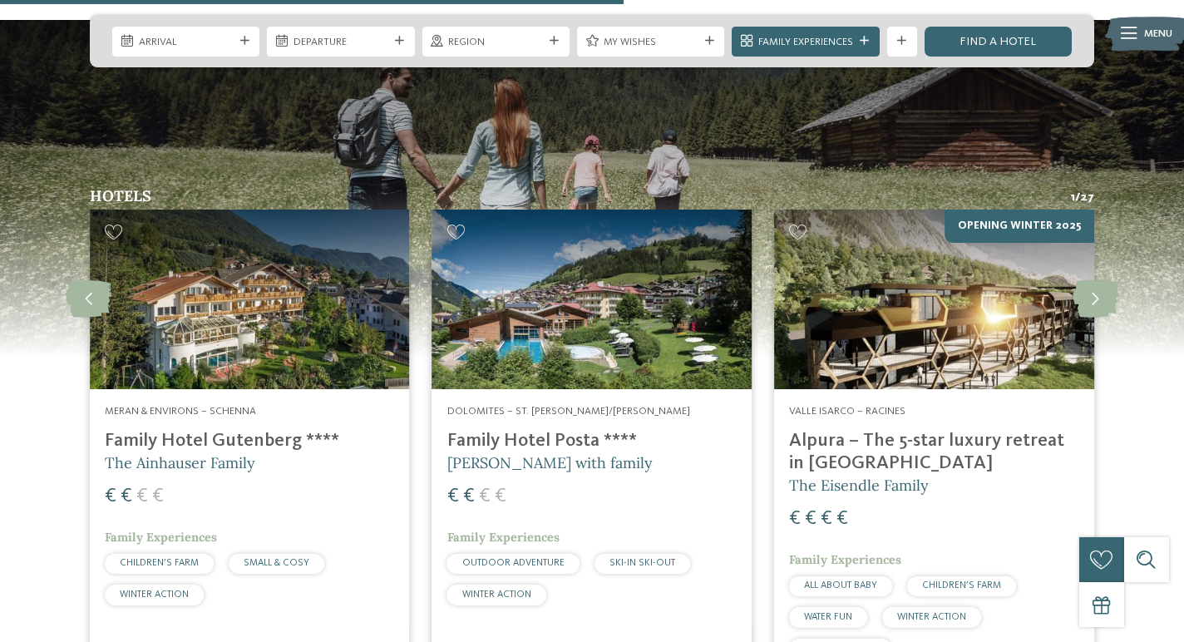
click at [318, 281] on img at bounding box center [250, 300] width 320 height 180
click at [258, 430] on h4 "Family Hotel Gutenberg ****" at bounding box center [250, 441] width 290 height 22
click at [559, 430] on h4 "Family Hotel Posta ****" at bounding box center [592, 441] width 290 height 22
click at [1083, 280] on icon at bounding box center [1096, 298] width 46 height 37
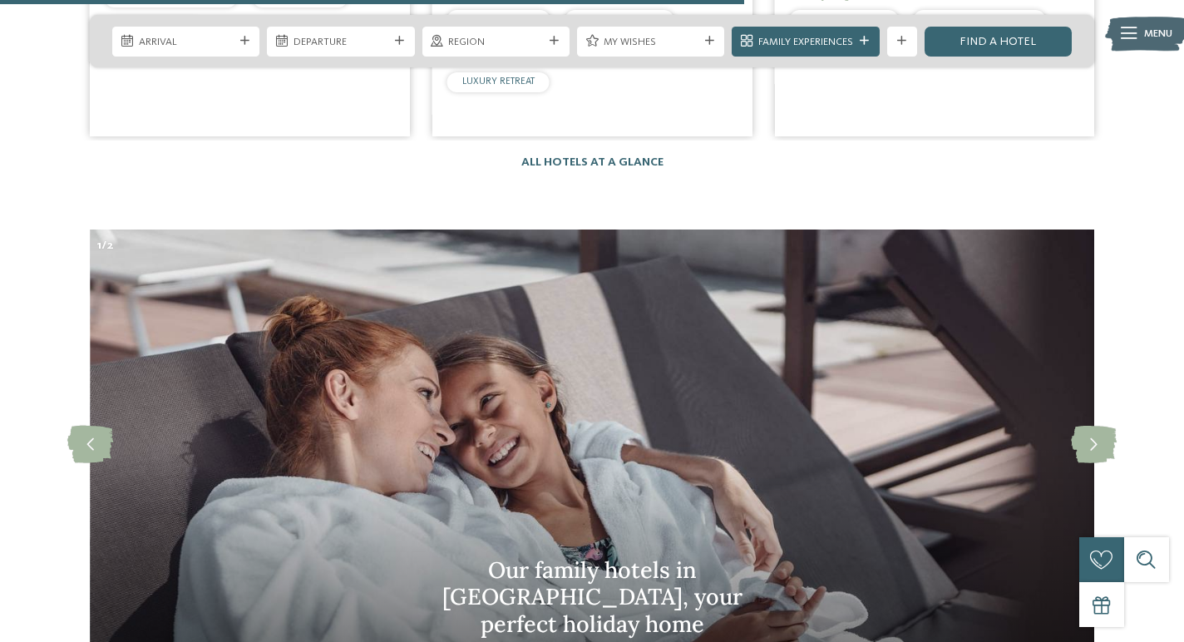
scroll to position [3736, 0]
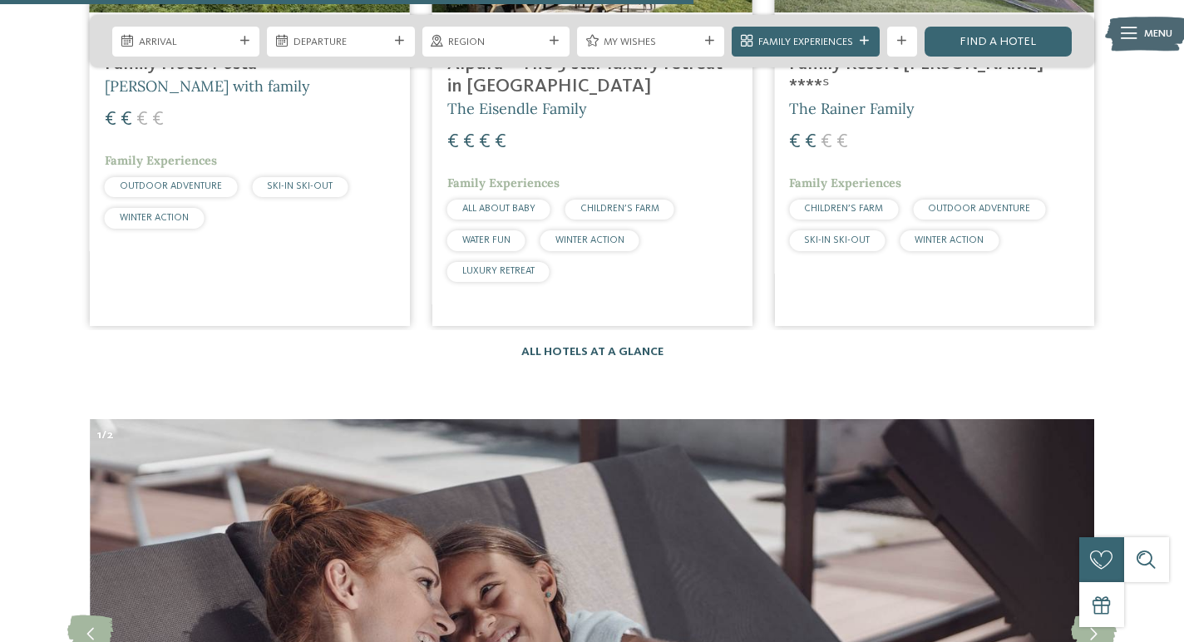
click at [638, 346] on link "All hotels at a glance" at bounding box center [592, 352] width 142 height 12
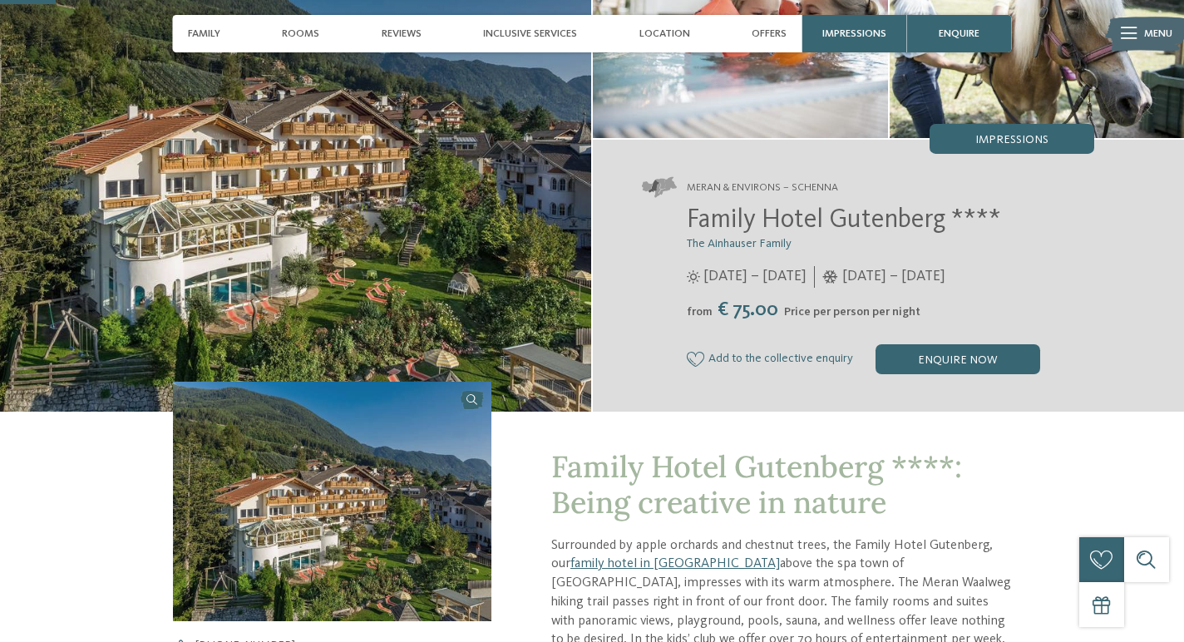
scroll to position [66, 0]
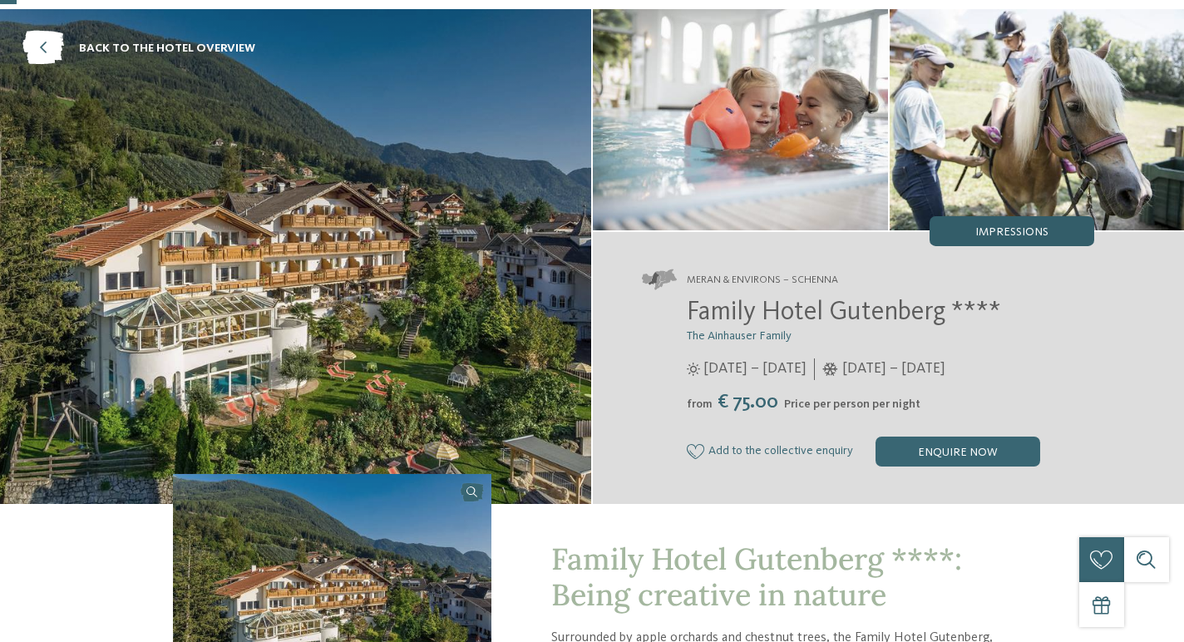
click at [975, 234] on span "Impressions" at bounding box center [1011, 232] width 73 height 12
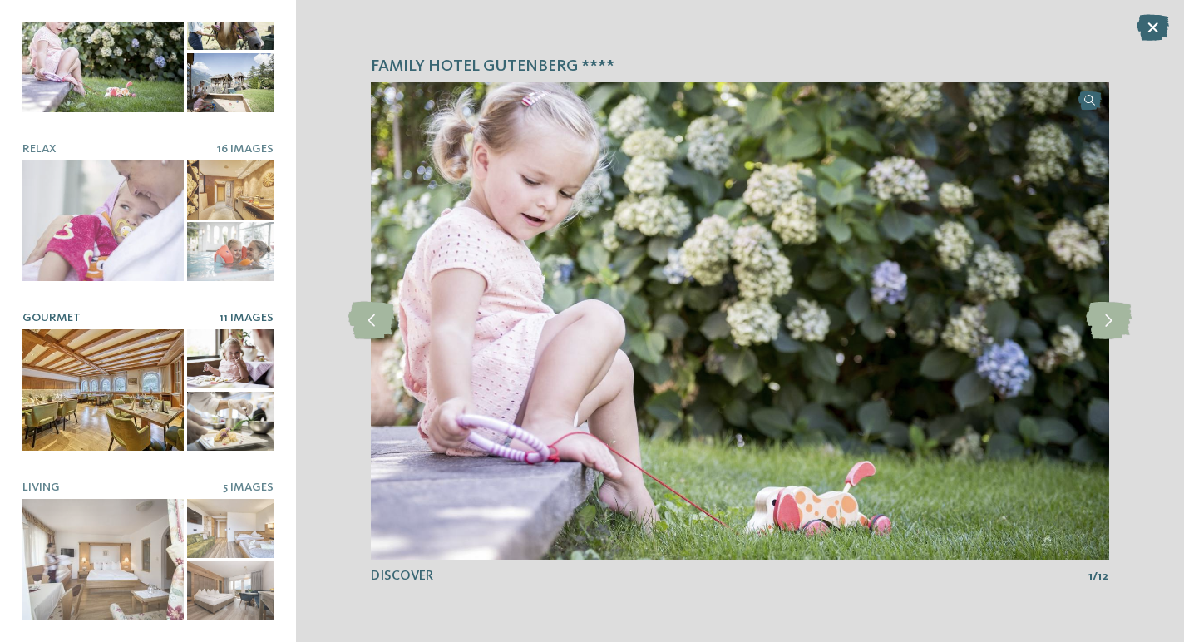
scroll to position [0, 0]
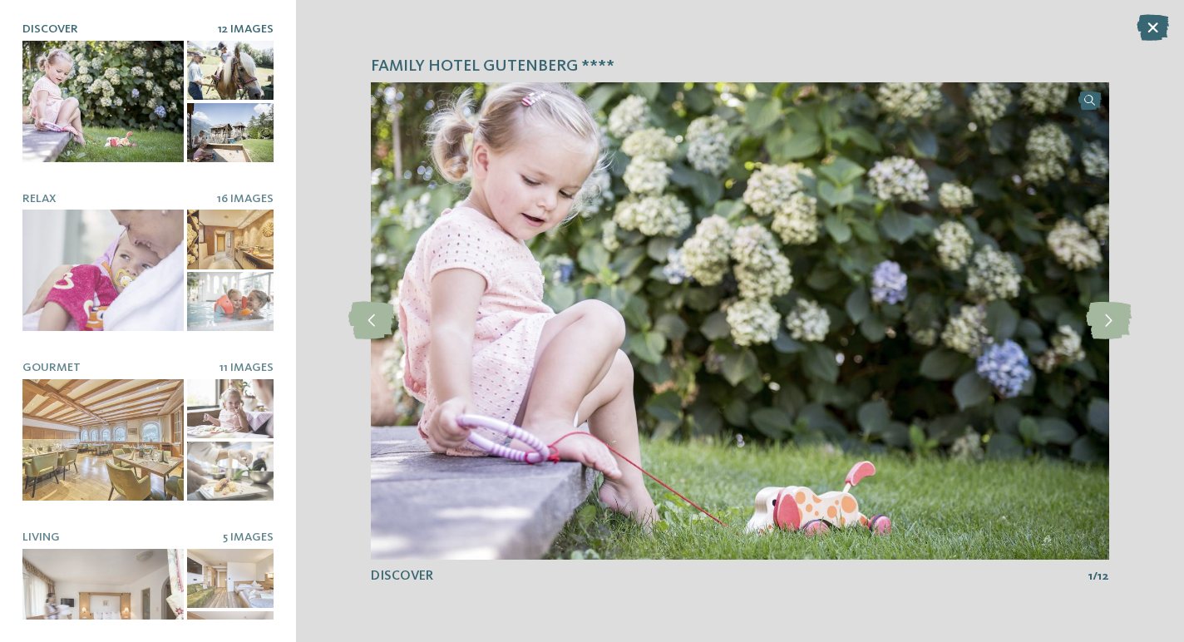
click at [183, 109] on div at bounding box center [102, 101] width 161 height 121
click at [243, 24] on span "12 Images" at bounding box center [246, 29] width 56 height 12
click at [1108, 317] on icon at bounding box center [1109, 320] width 46 height 37
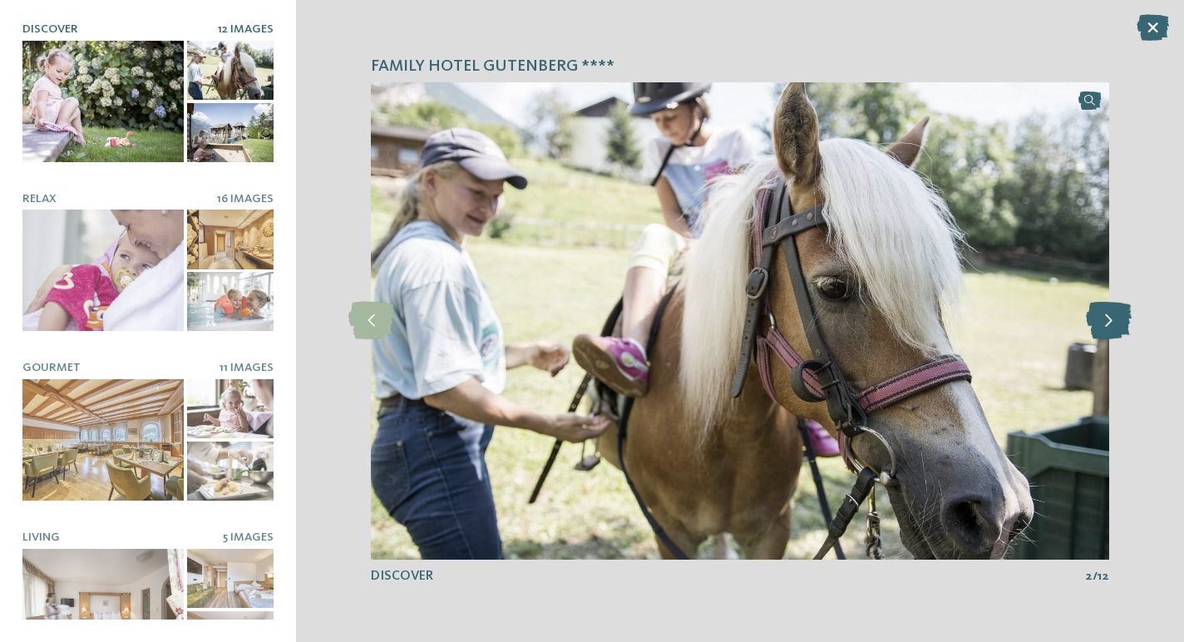
click at [1108, 317] on icon at bounding box center [1109, 320] width 46 height 37
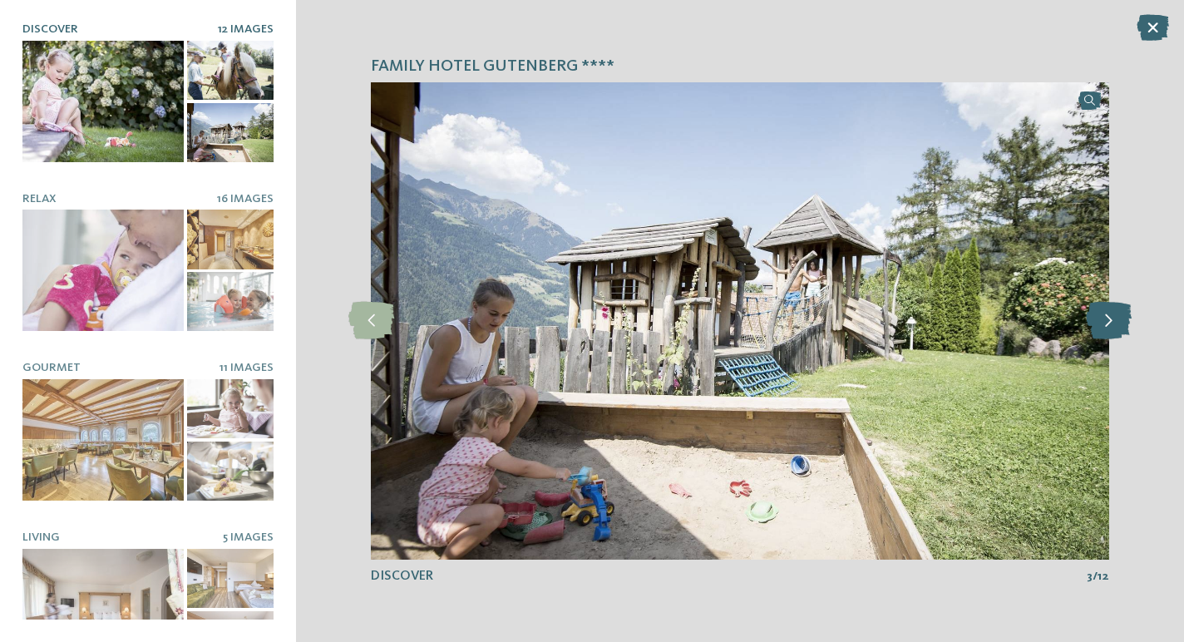
click at [1108, 317] on icon at bounding box center [1109, 320] width 46 height 37
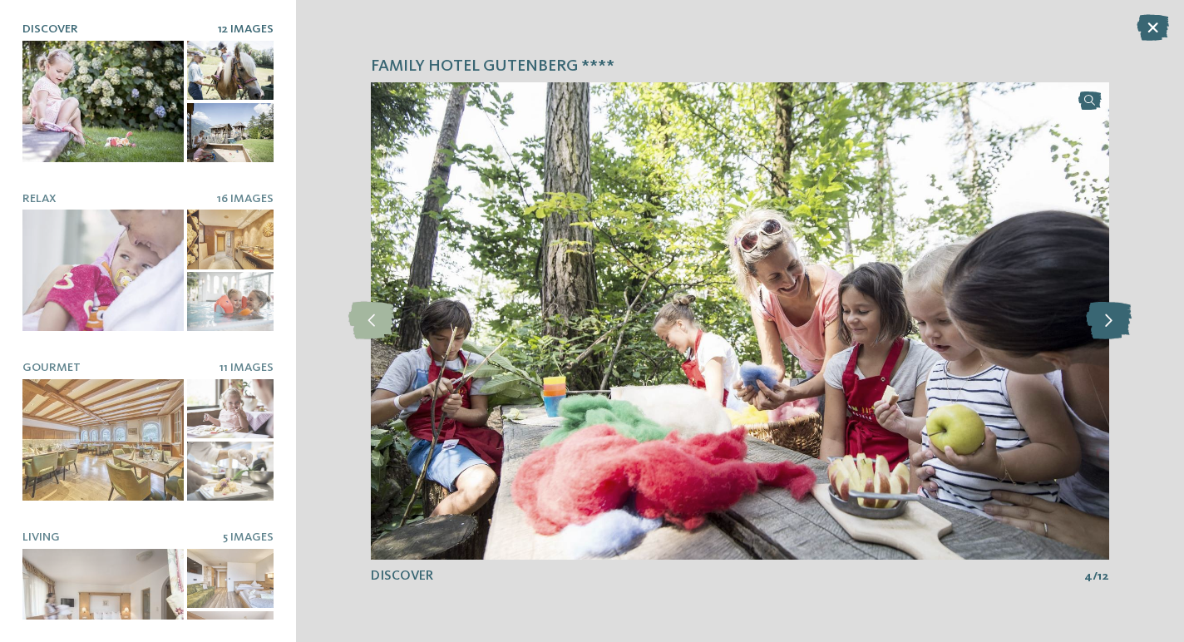
click at [1108, 317] on icon at bounding box center [1109, 320] width 46 height 37
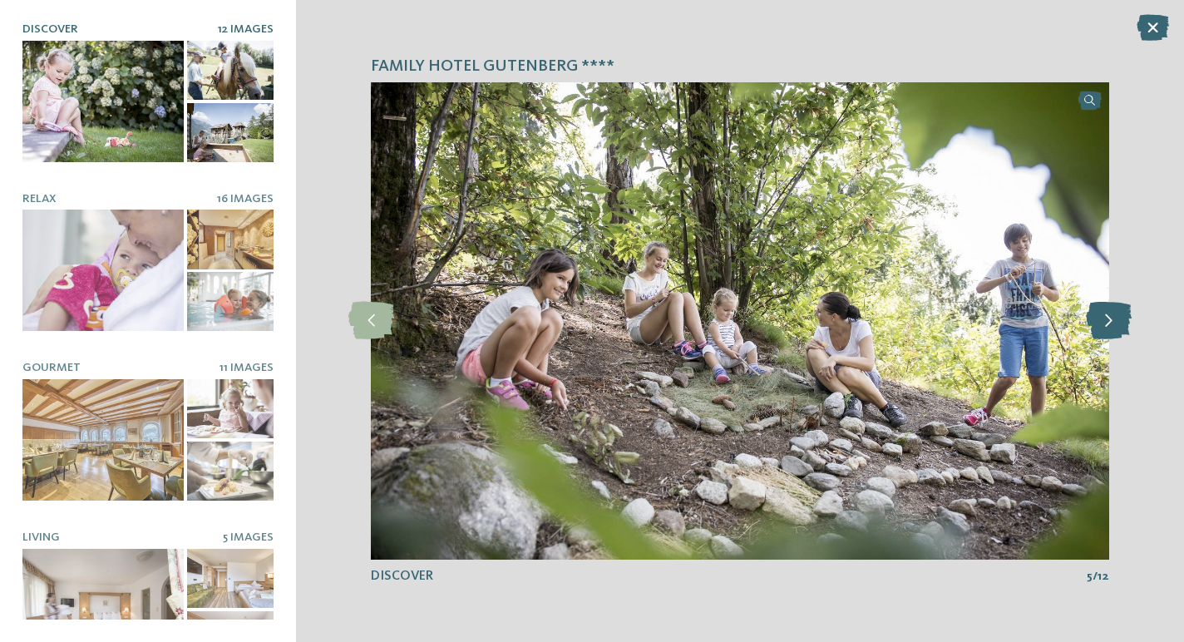
click at [1108, 317] on icon at bounding box center [1109, 320] width 46 height 37
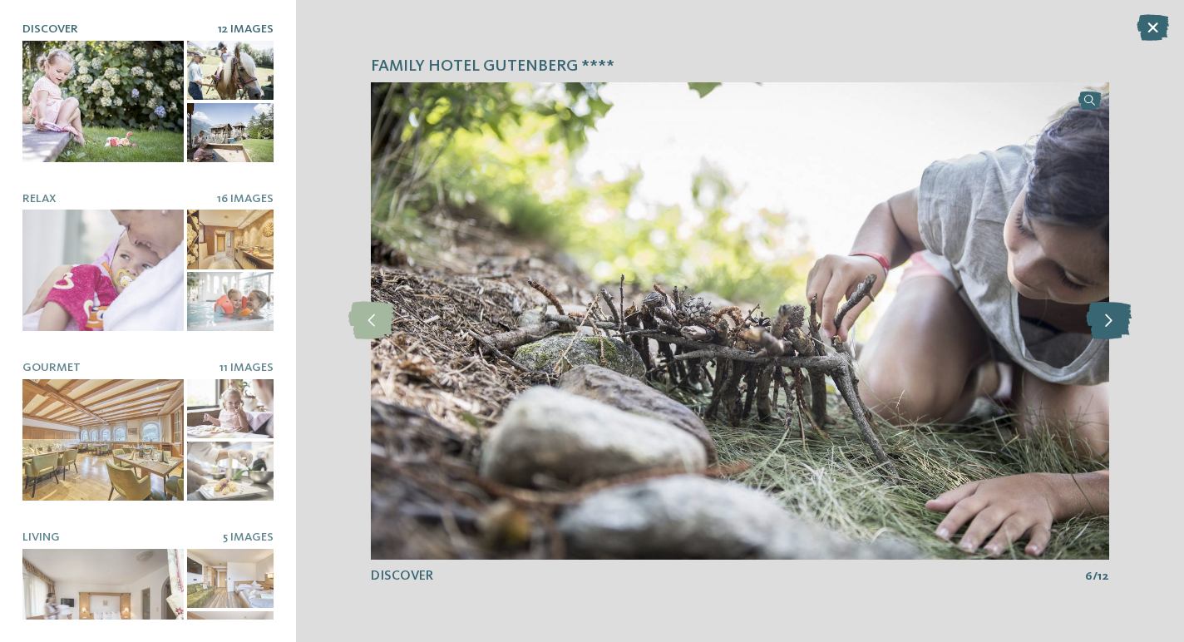
click at [1108, 317] on icon at bounding box center [1109, 320] width 46 height 37
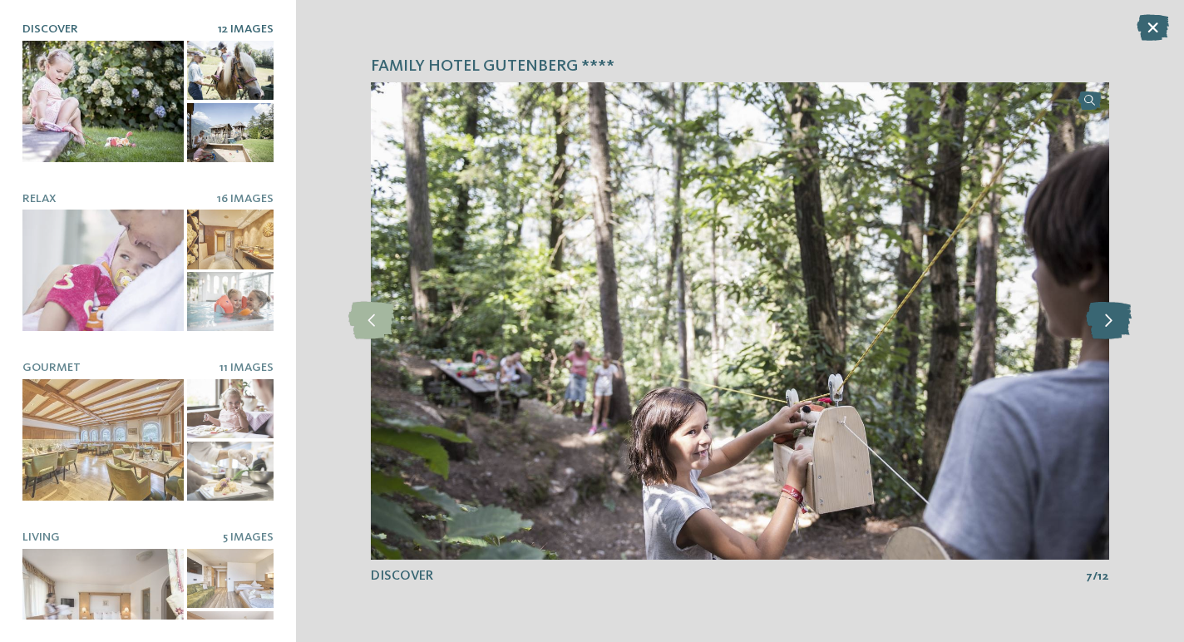
click at [1108, 317] on icon at bounding box center [1109, 320] width 46 height 37
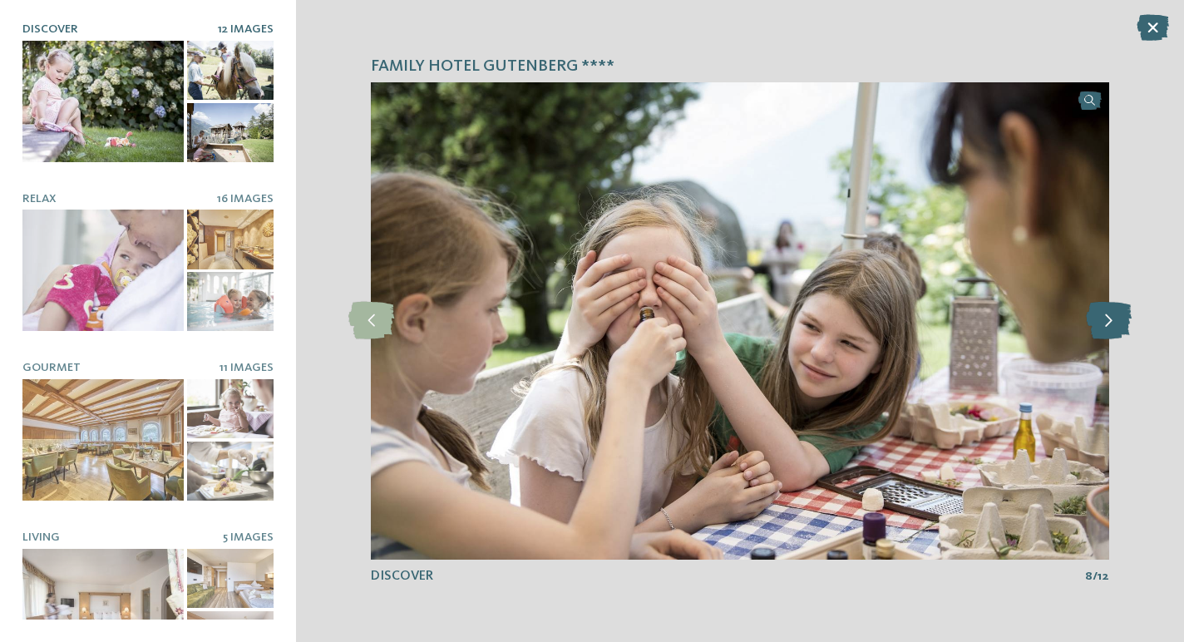
click at [1108, 317] on icon at bounding box center [1109, 320] width 46 height 37
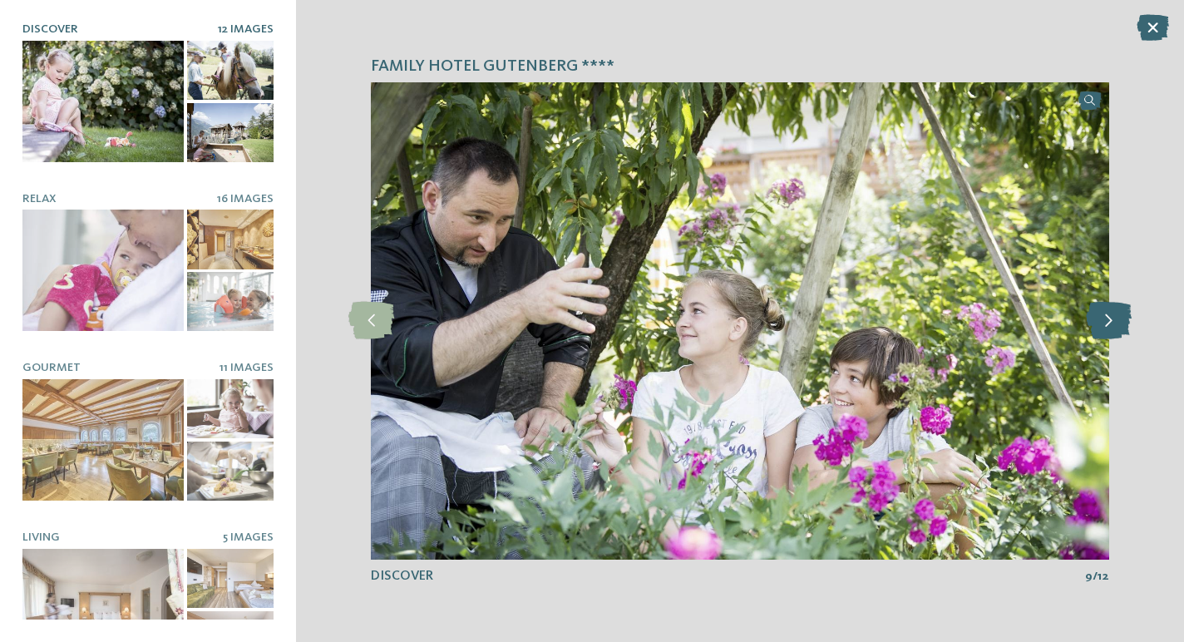
click at [1108, 317] on icon at bounding box center [1109, 320] width 46 height 37
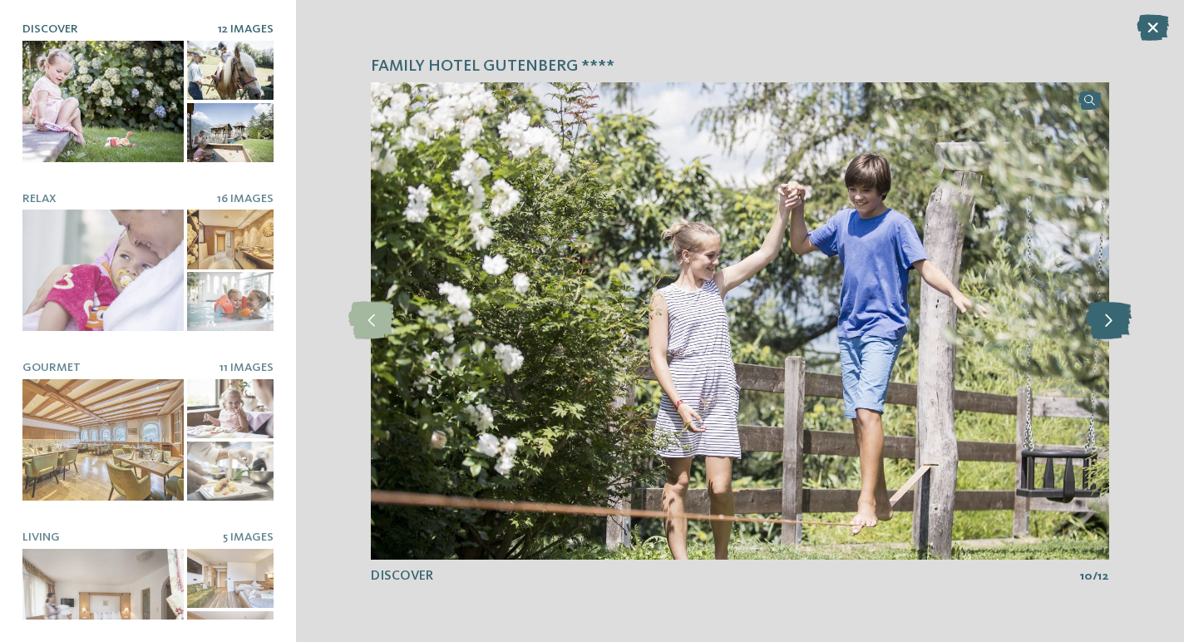
click at [1108, 317] on icon at bounding box center [1109, 320] width 46 height 37
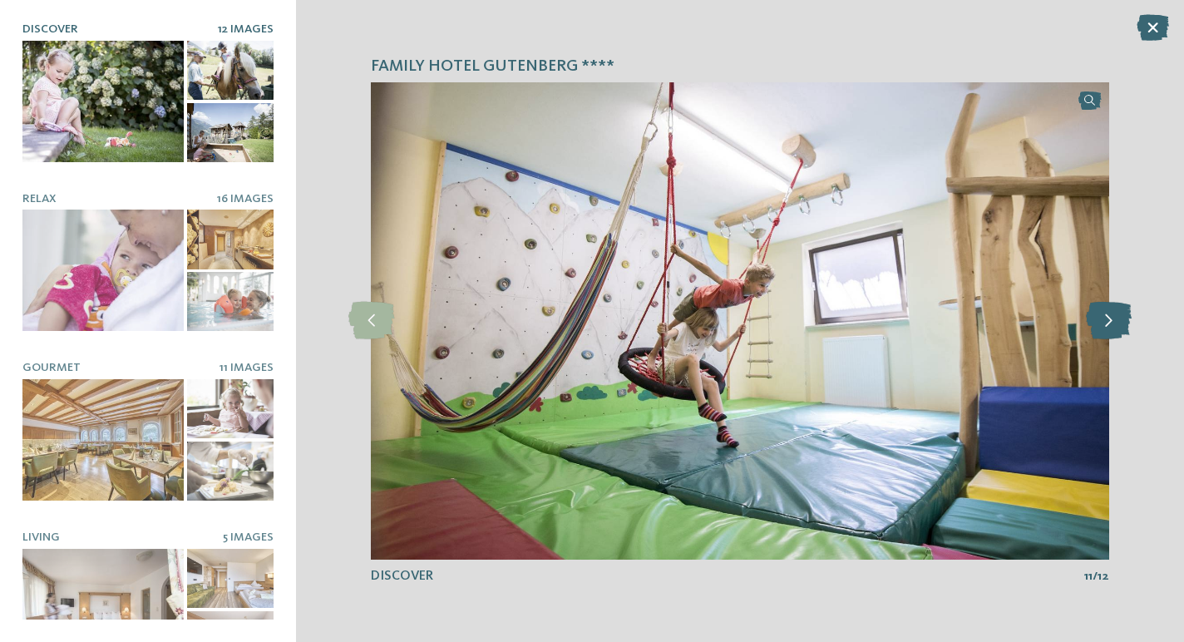
click at [1108, 317] on icon at bounding box center [1109, 320] width 46 height 37
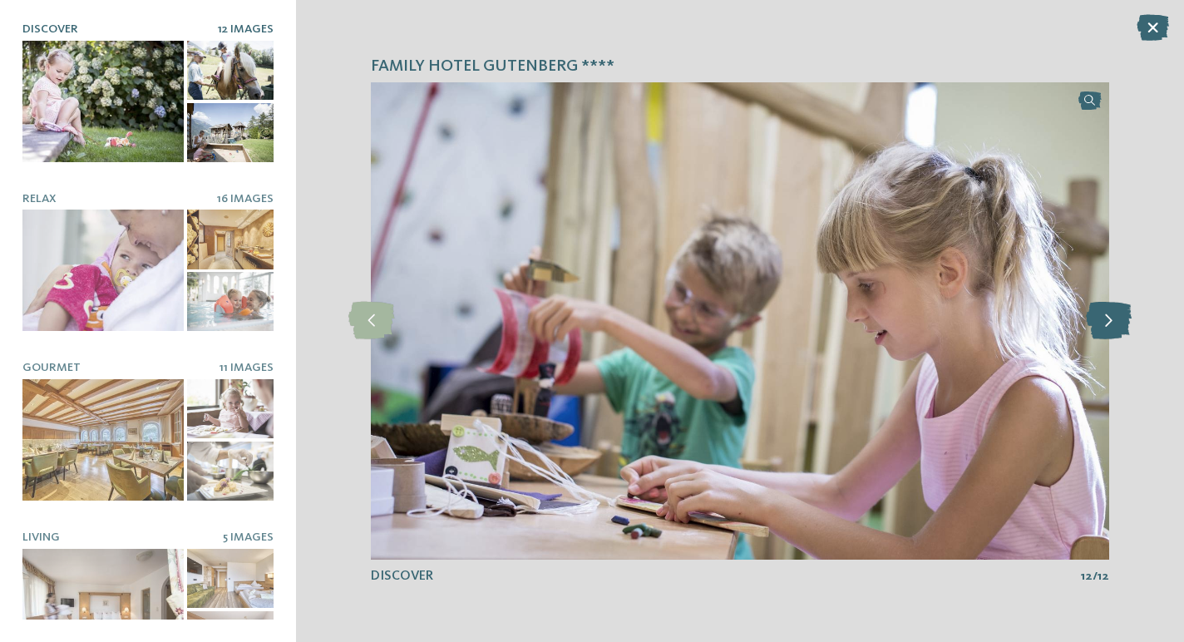
click at [1108, 317] on icon at bounding box center [1109, 320] width 46 height 37
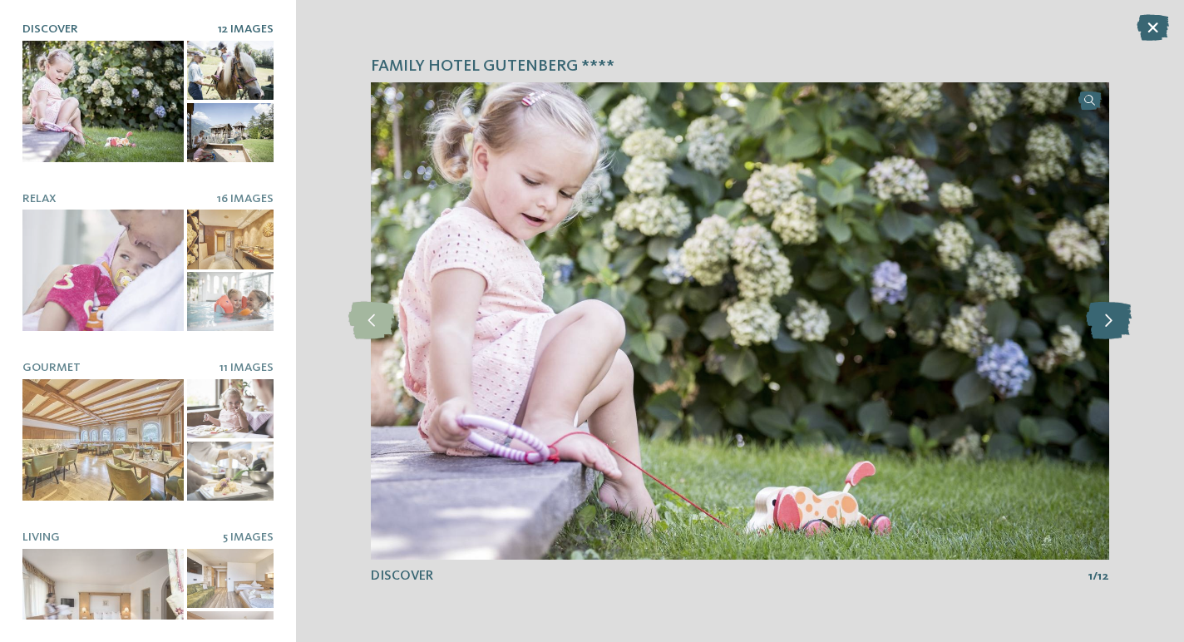
click at [1108, 317] on icon at bounding box center [1109, 320] width 46 height 37
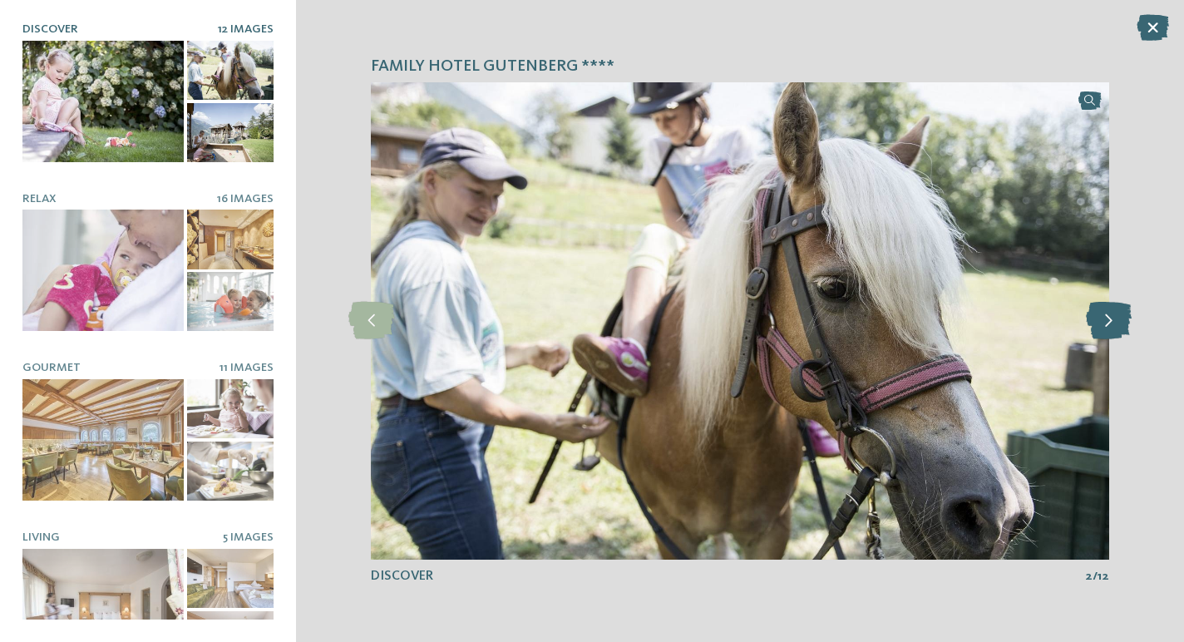
click at [1108, 317] on icon at bounding box center [1109, 320] width 46 height 37
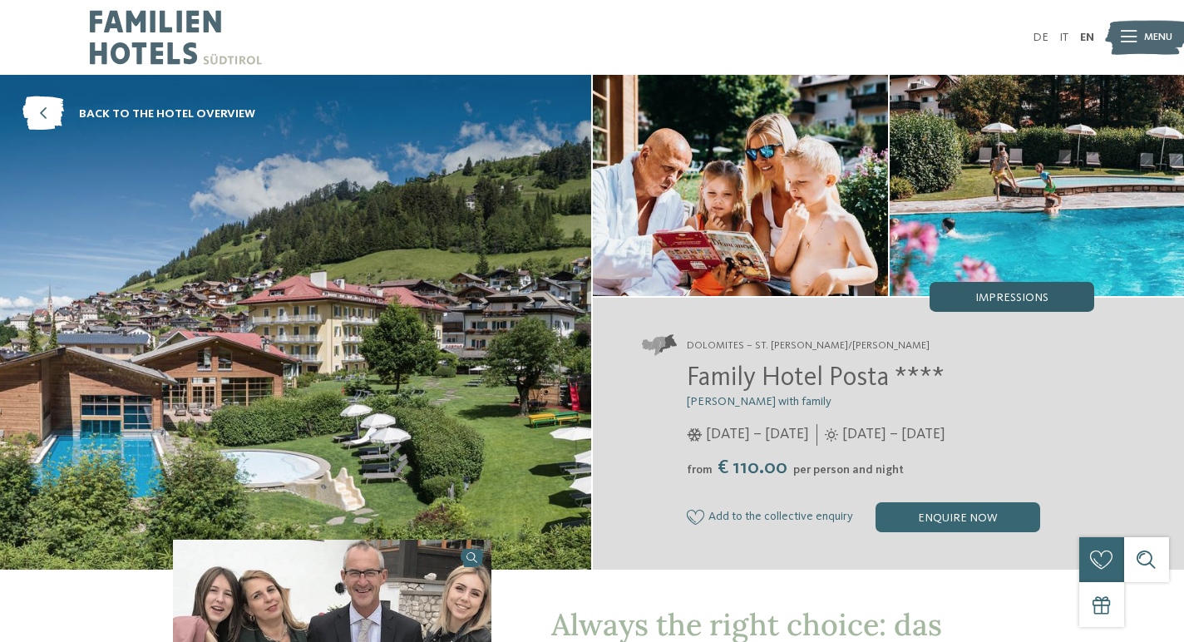
click at [986, 299] on span "Impressions" at bounding box center [1011, 298] width 73 height 12
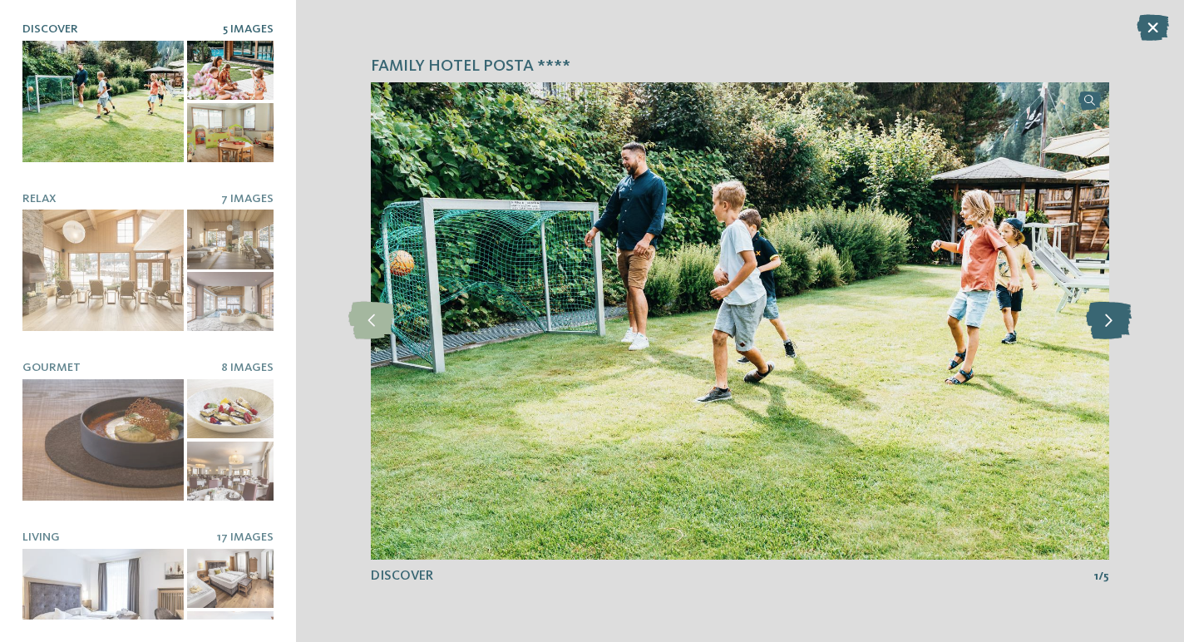
click at [1110, 320] on icon at bounding box center [1109, 320] width 46 height 37
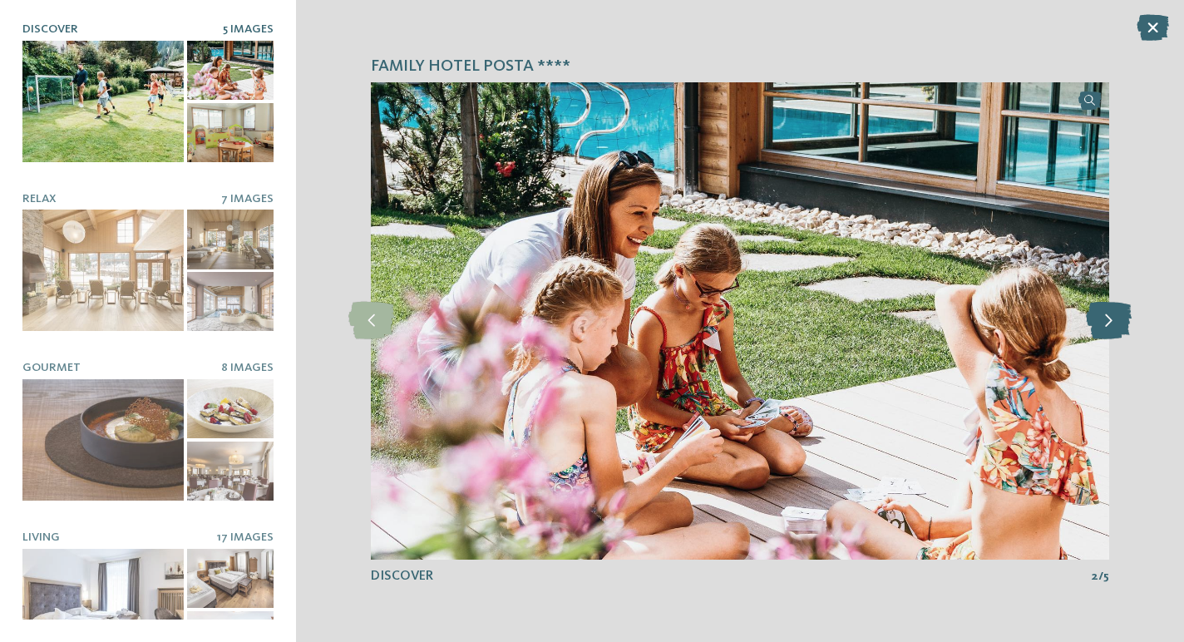
click at [1110, 320] on icon at bounding box center [1109, 320] width 46 height 37
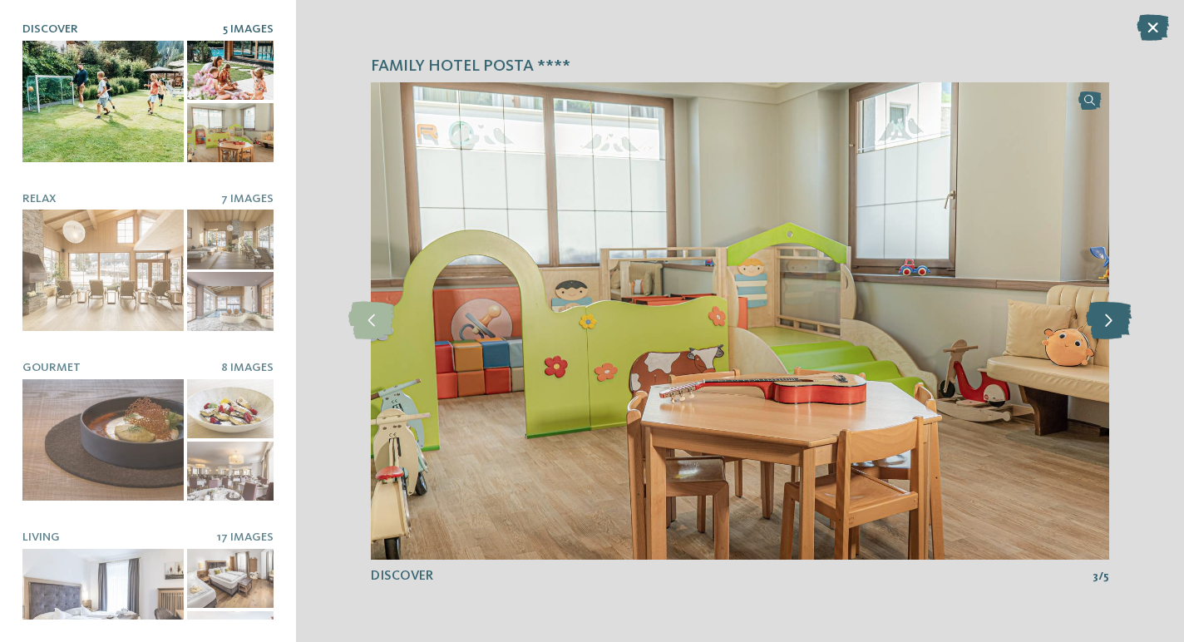
click at [1110, 320] on icon at bounding box center [1109, 320] width 46 height 37
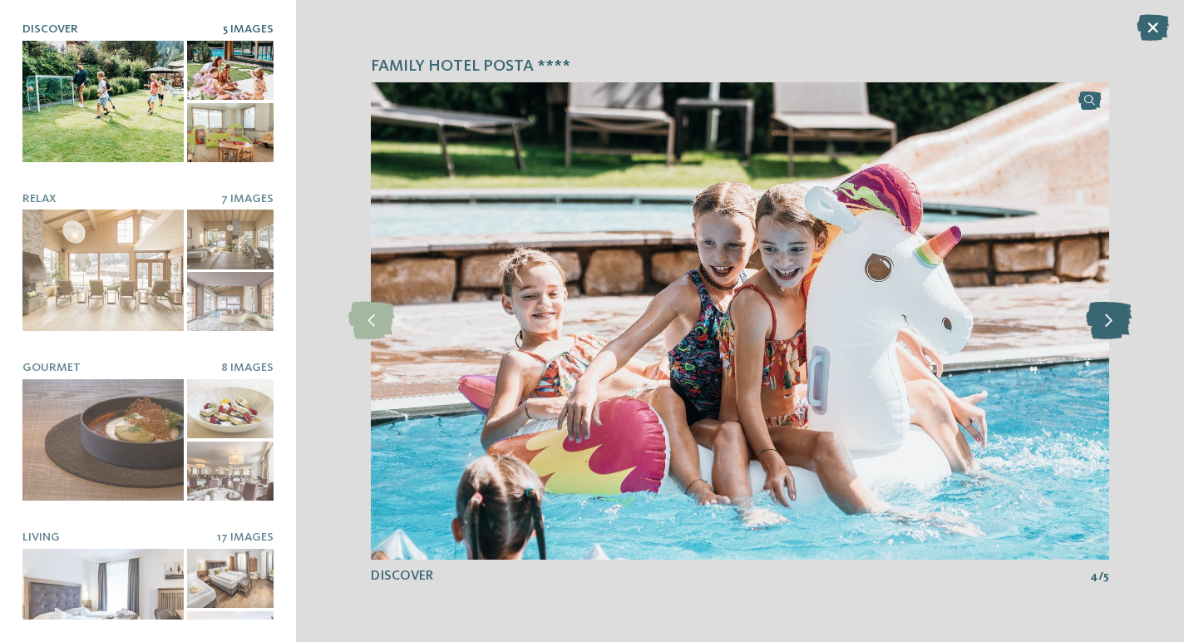
click at [1110, 320] on icon at bounding box center [1109, 320] width 46 height 37
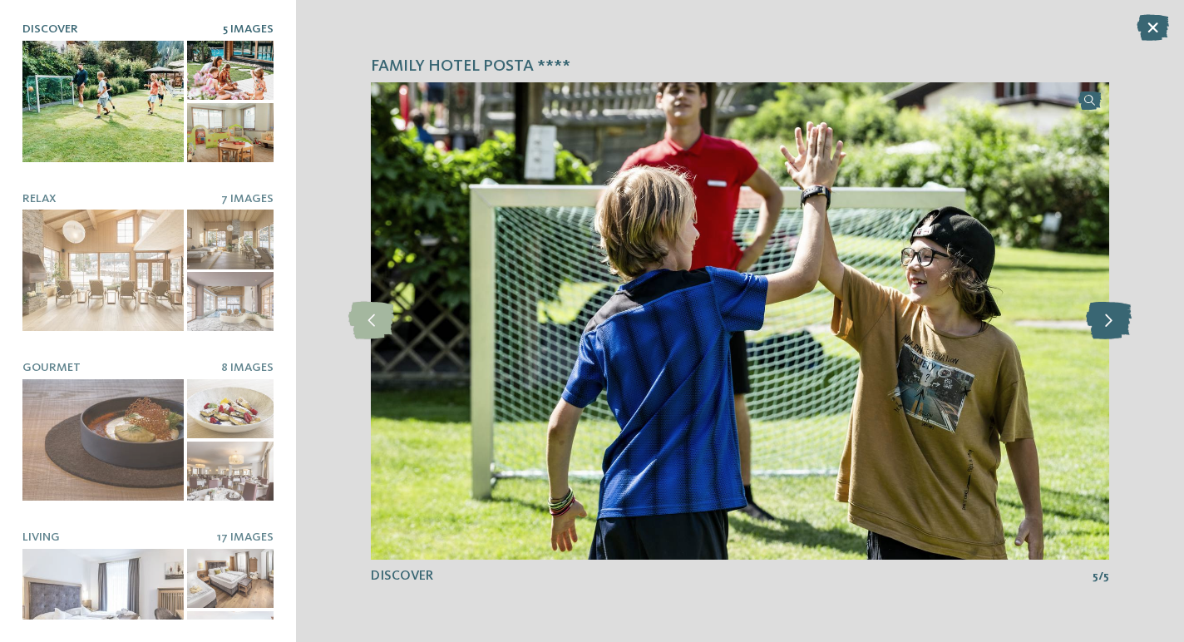
click at [1110, 320] on icon at bounding box center [1109, 320] width 46 height 37
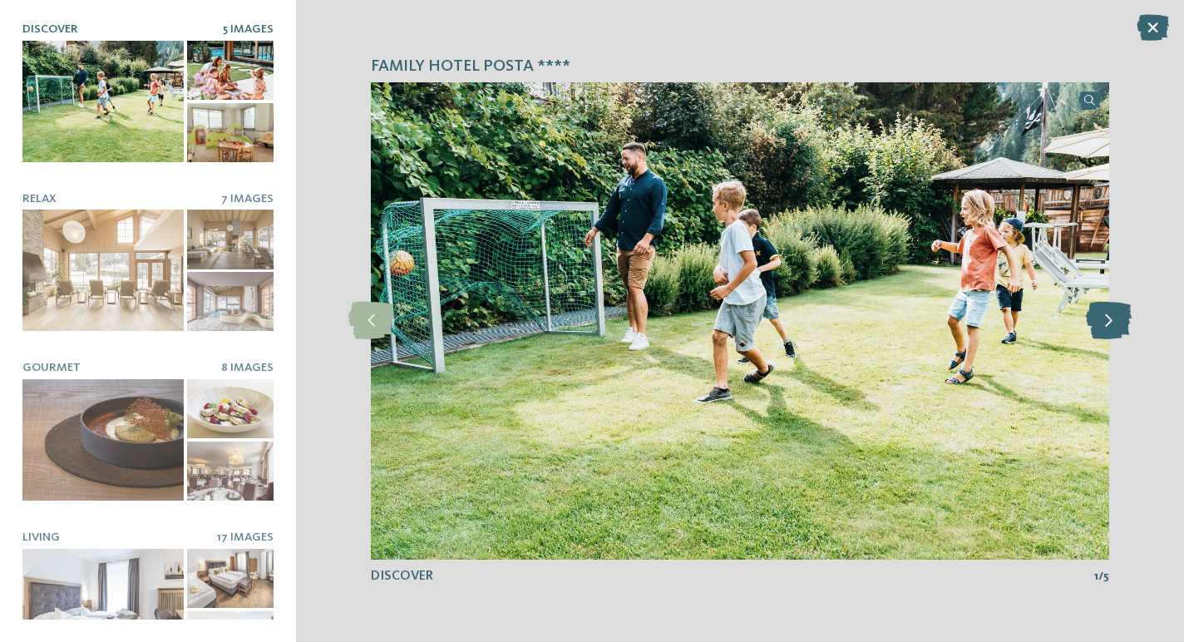
click at [1110, 320] on icon at bounding box center [1109, 320] width 46 height 37
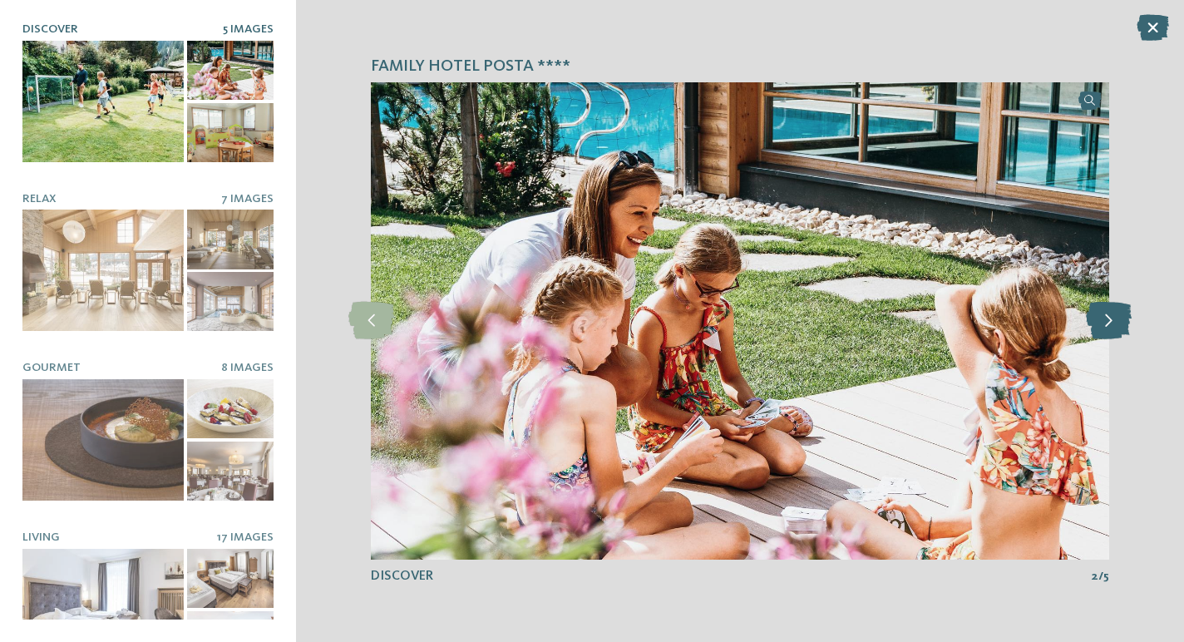
click at [1110, 320] on icon at bounding box center [1109, 320] width 46 height 37
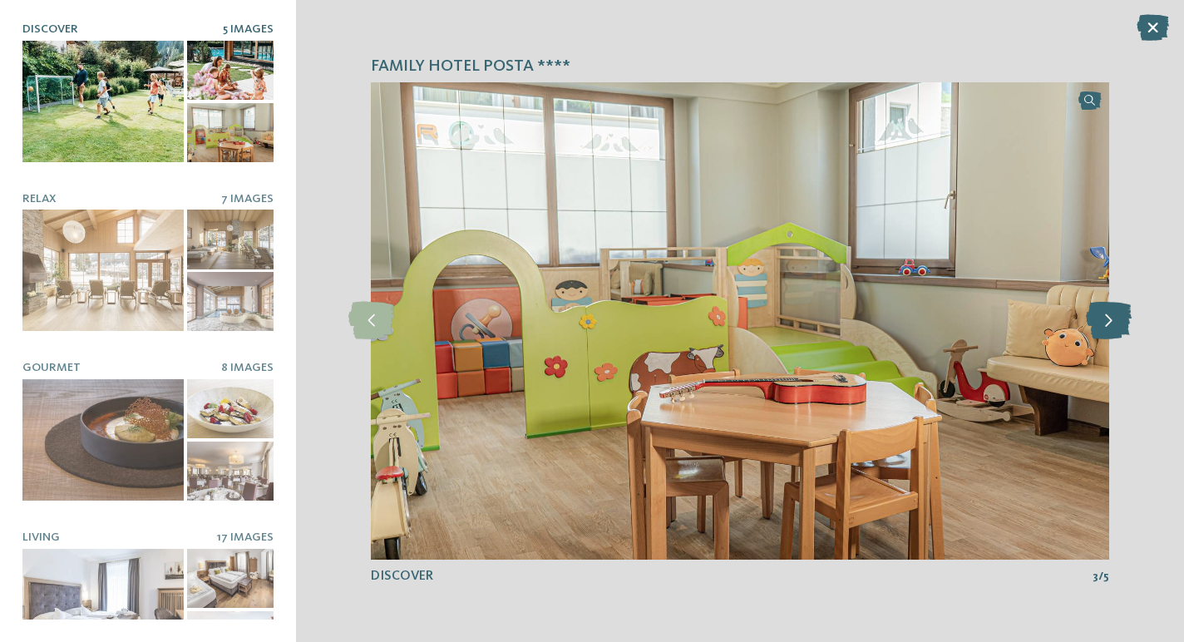
click at [1110, 320] on icon at bounding box center [1109, 320] width 46 height 37
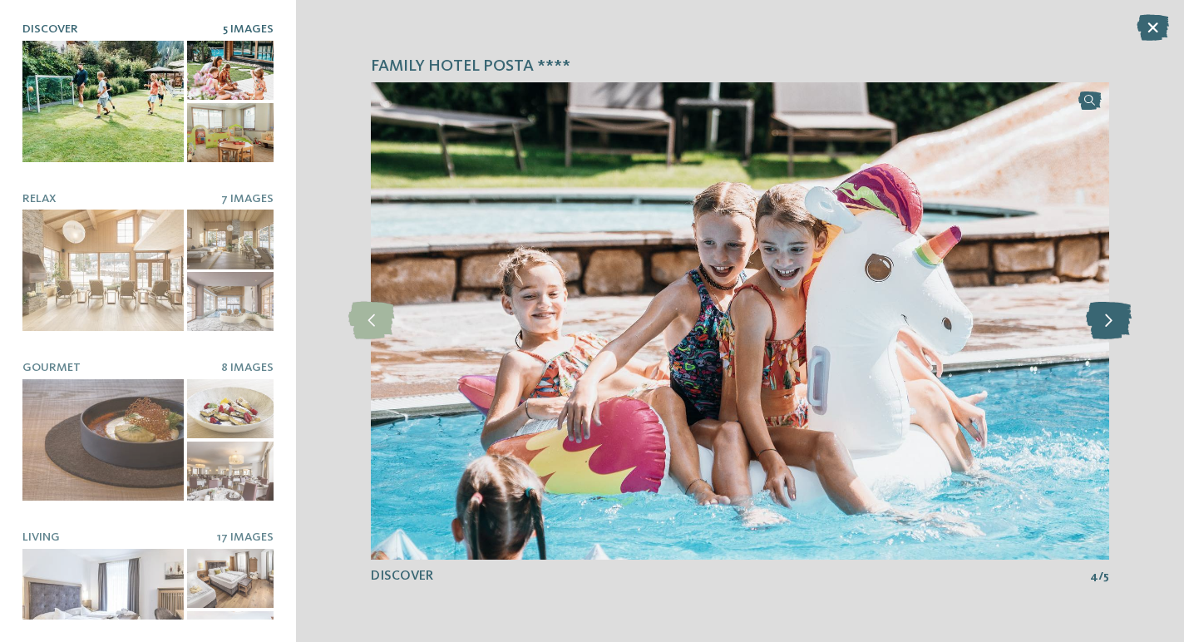
click at [1110, 320] on icon at bounding box center [1109, 320] width 46 height 37
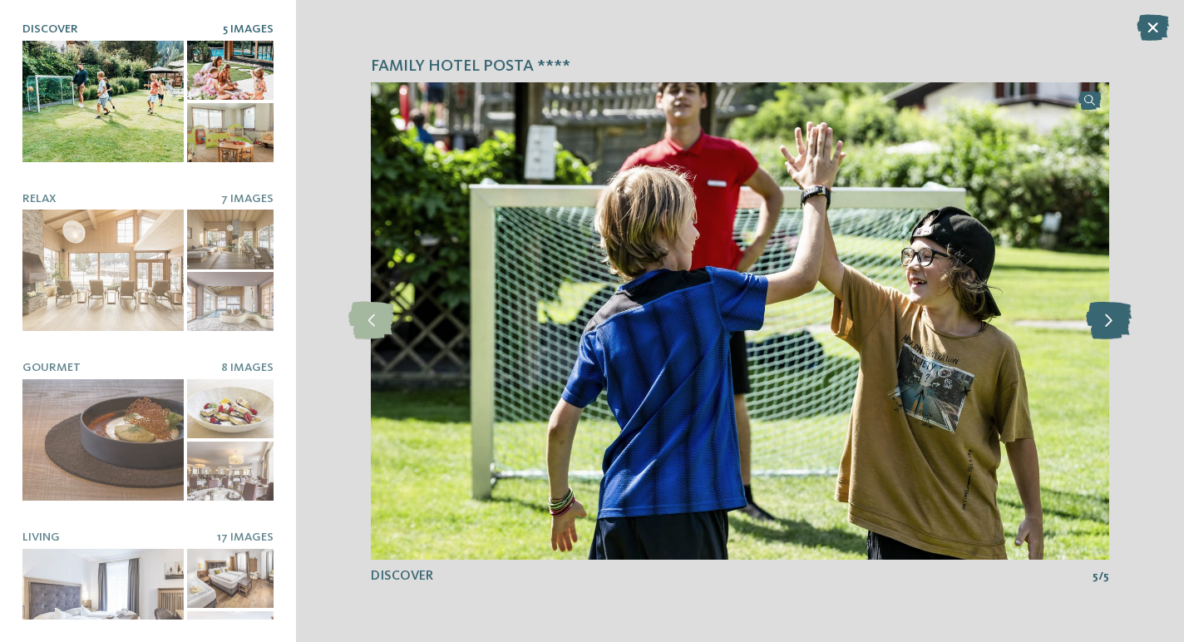
click at [1110, 320] on icon at bounding box center [1109, 320] width 46 height 37
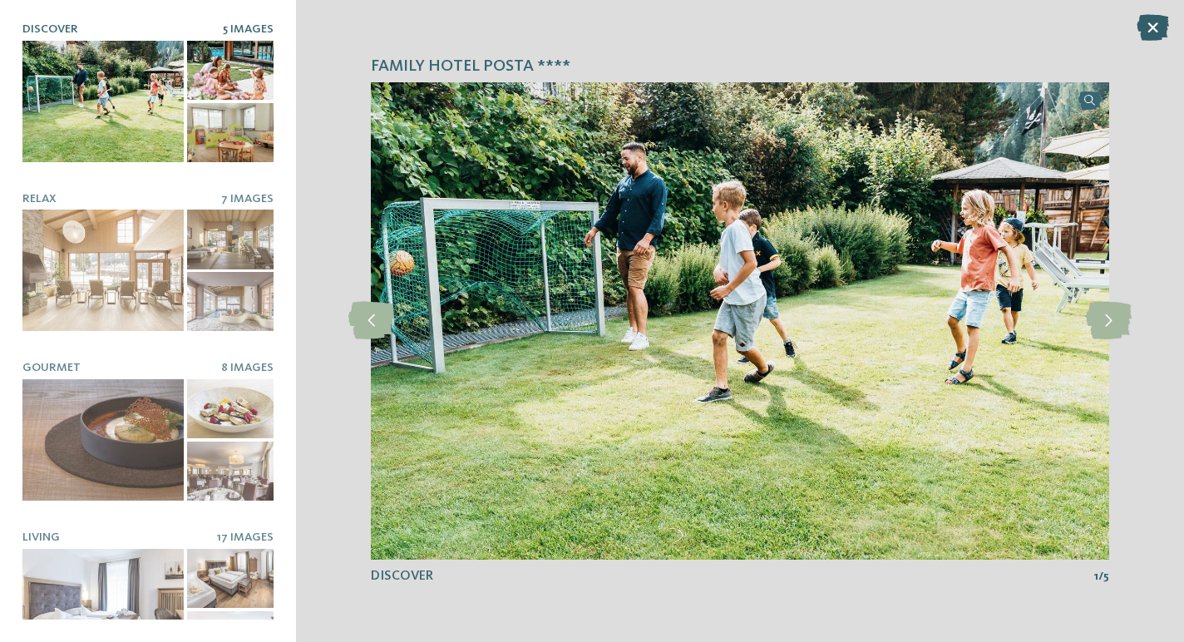
click at [1150, 27] on icon at bounding box center [1153, 27] width 32 height 27
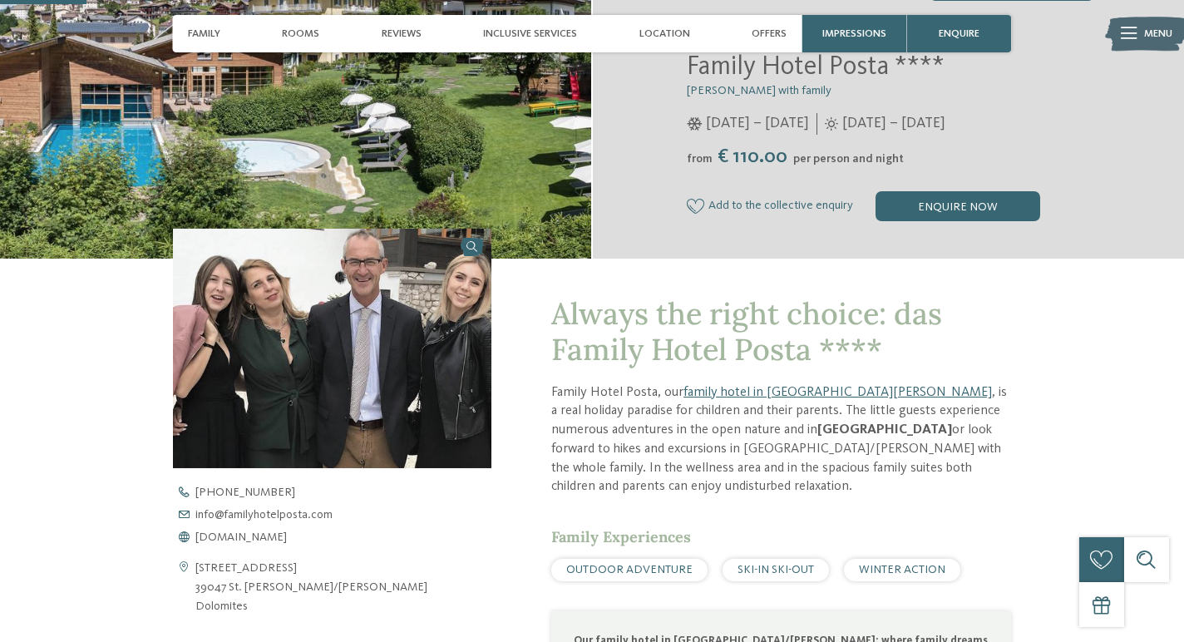
scroll to position [466, 0]
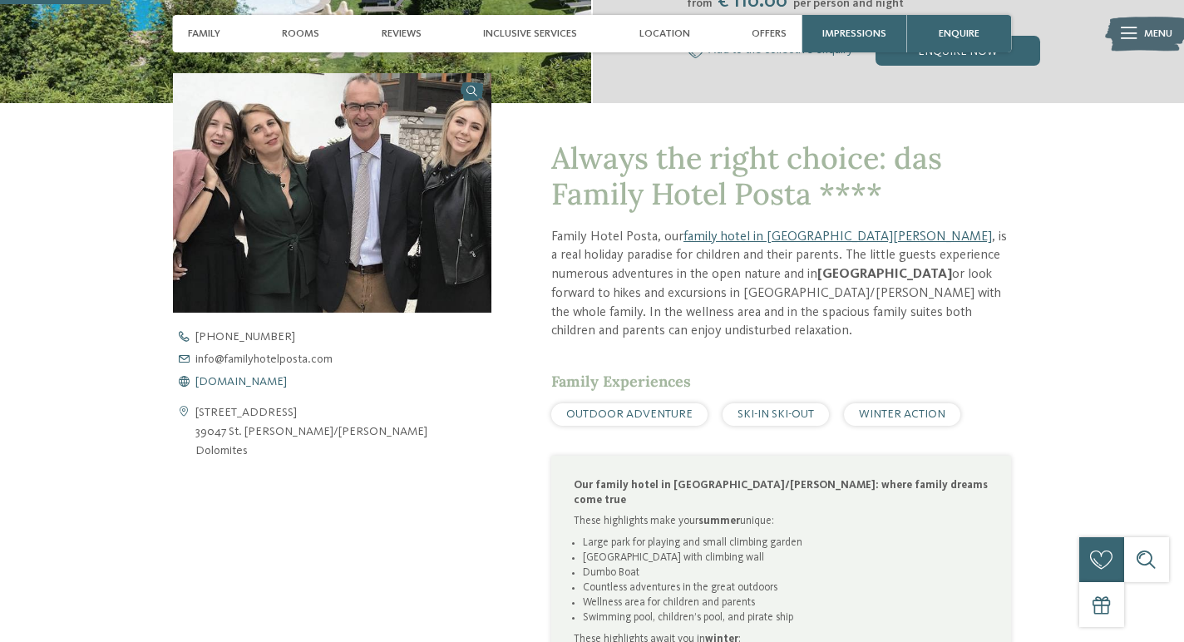
click at [287, 380] on span "www.familyhotelposta.com" at bounding box center [240, 382] width 91 height 12
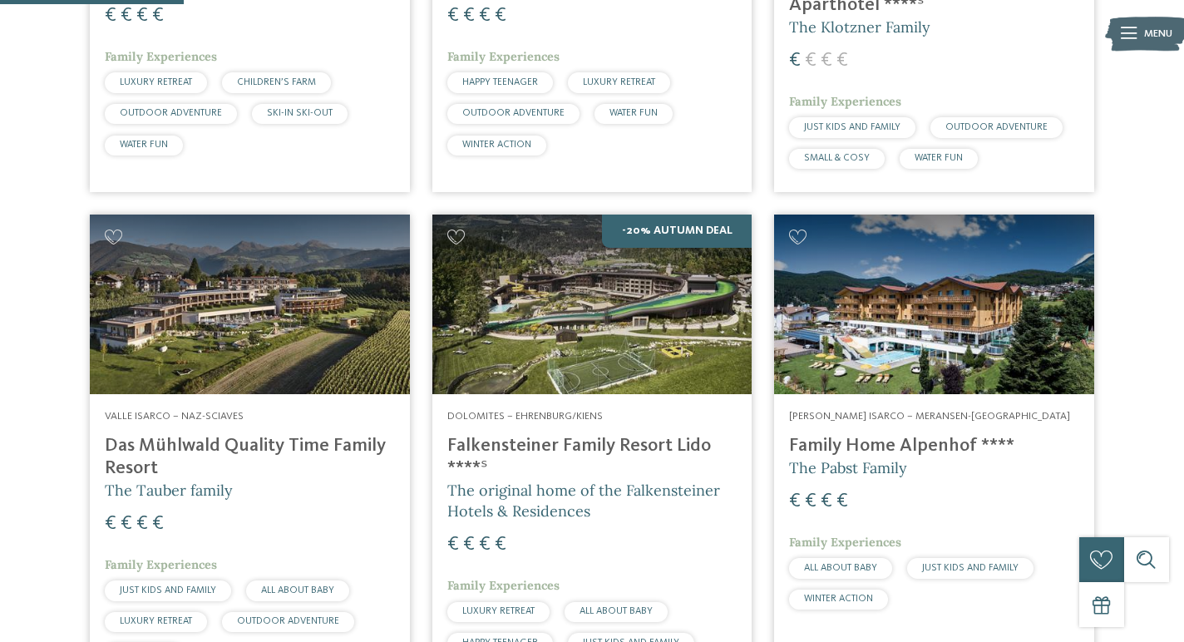
scroll to position [769, 0]
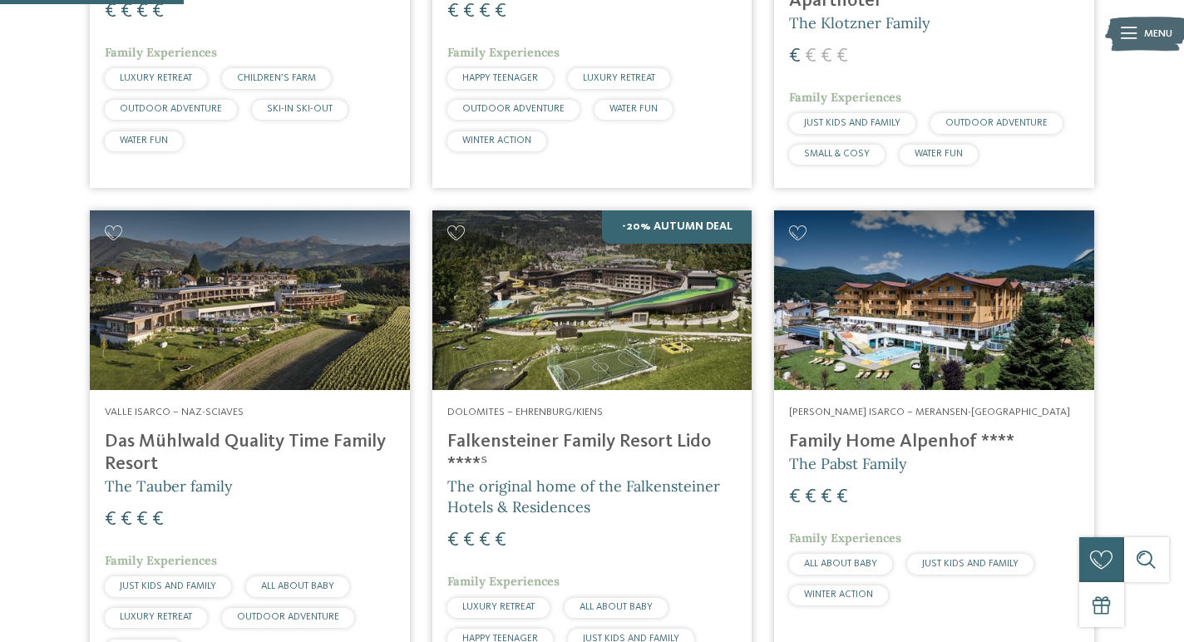
click at [530, 431] on h4 "Falkensteiner Family Resort Lido ****ˢ" at bounding box center [592, 453] width 290 height 45
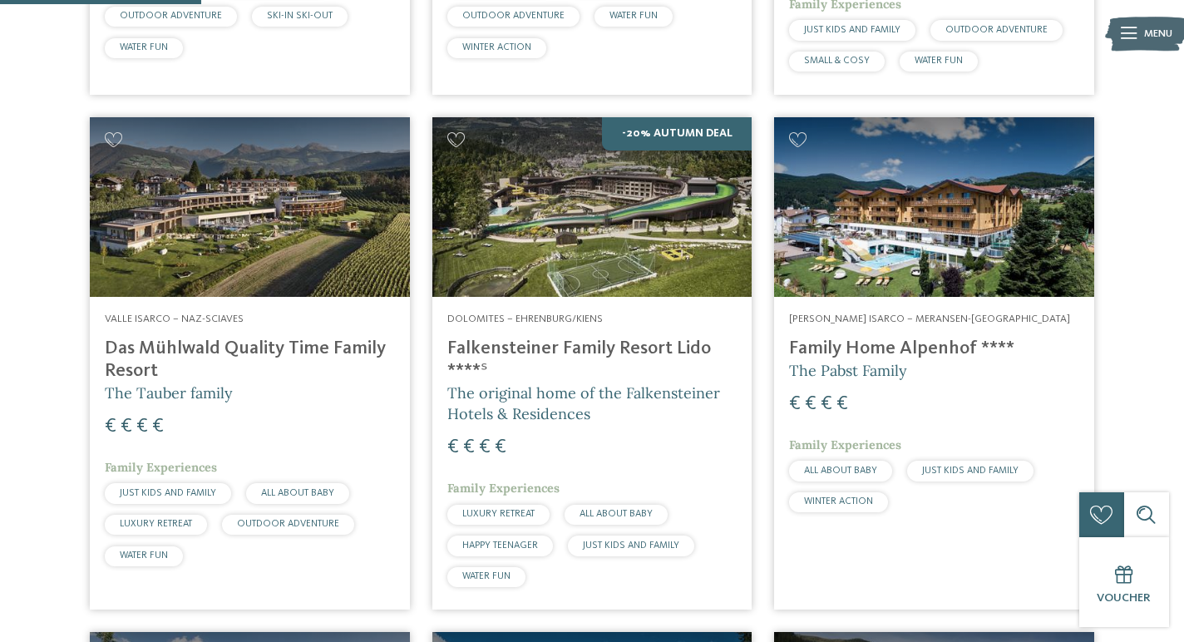
scroll to position [871, 0]
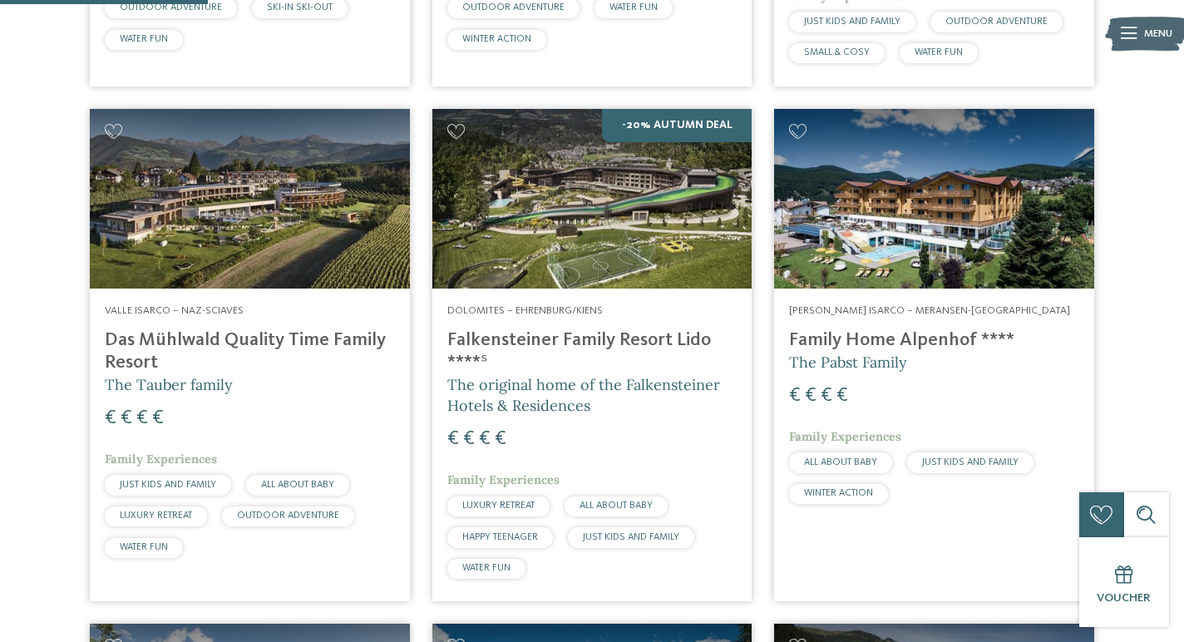
click at [944, 329] on h4 "Family Home Alpenhof ****" at bounding box center [934, 340] width 290 height 22
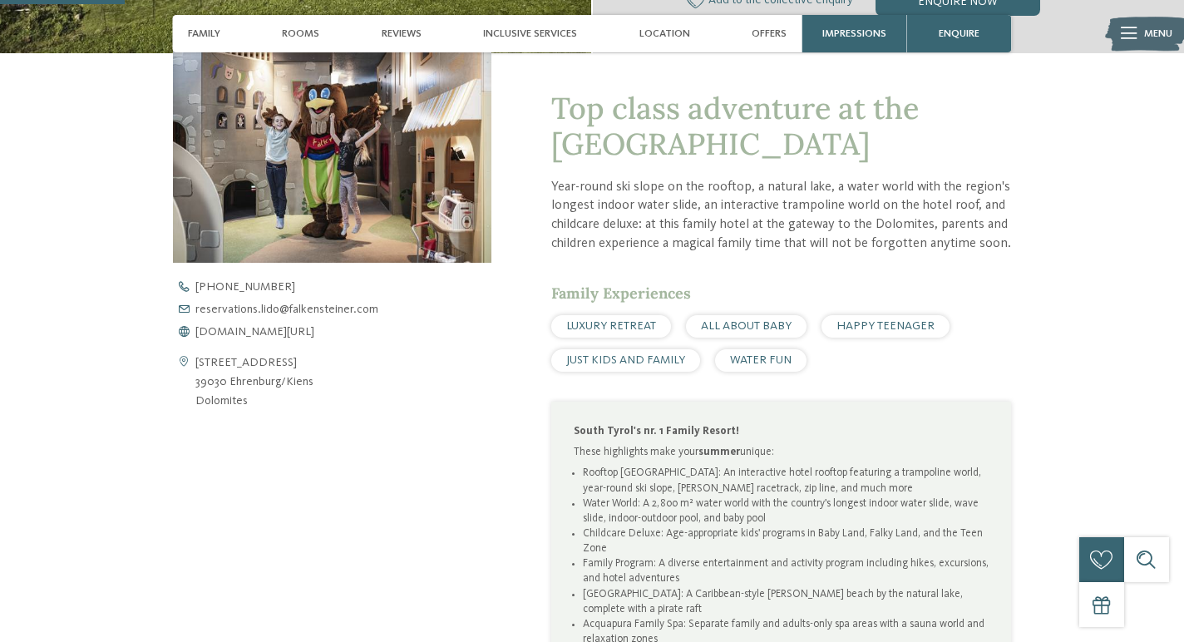
scroll to position [552, 0]
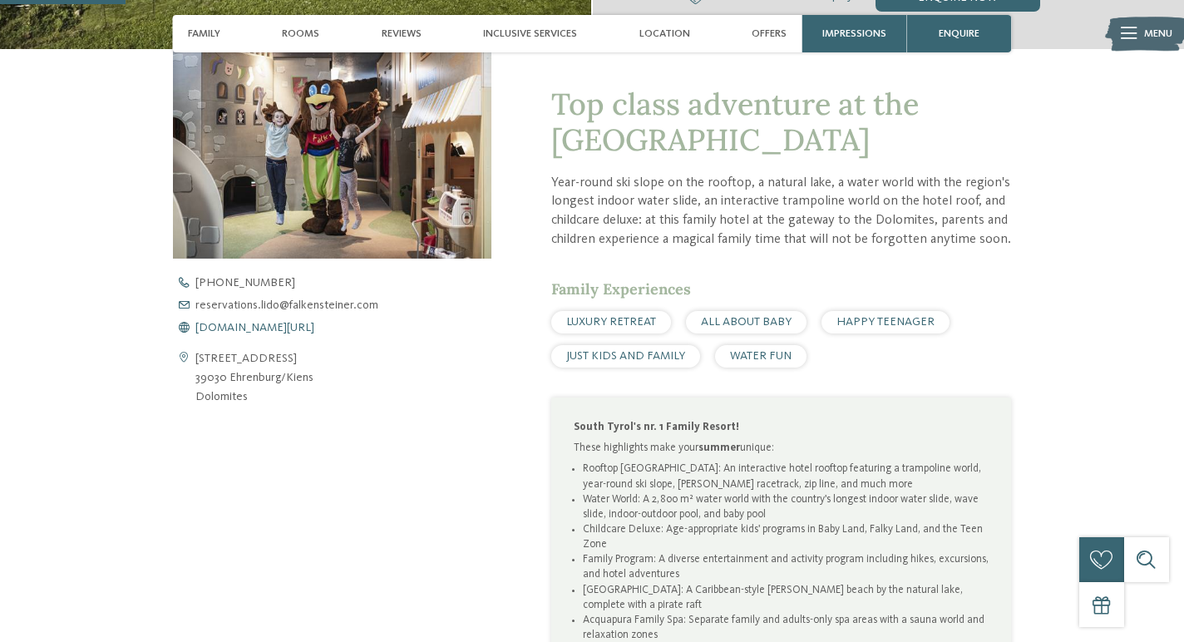
click at [314, 324] on span "www.falkensteiner.com/en/family-resort-lido" at bounding box center [254, 328] width 119 height 12
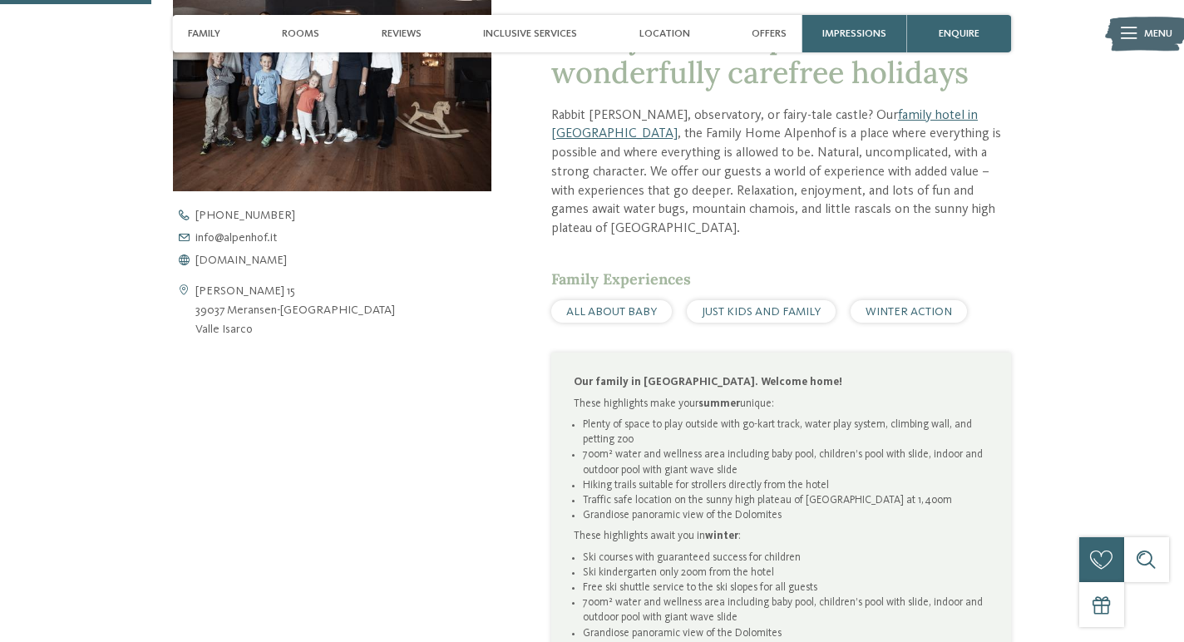
scroll to position [620, 0]
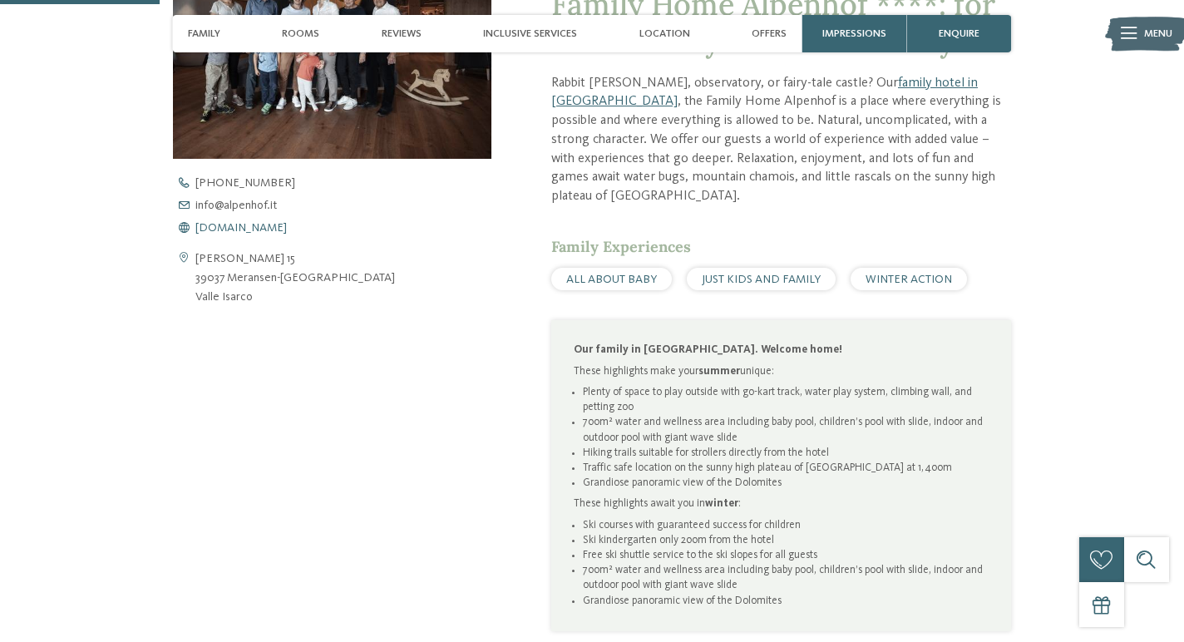
click at [252, 228] on span "[DOMAIN_NAME]" at bounding box center [240, 228] width 91 height 12
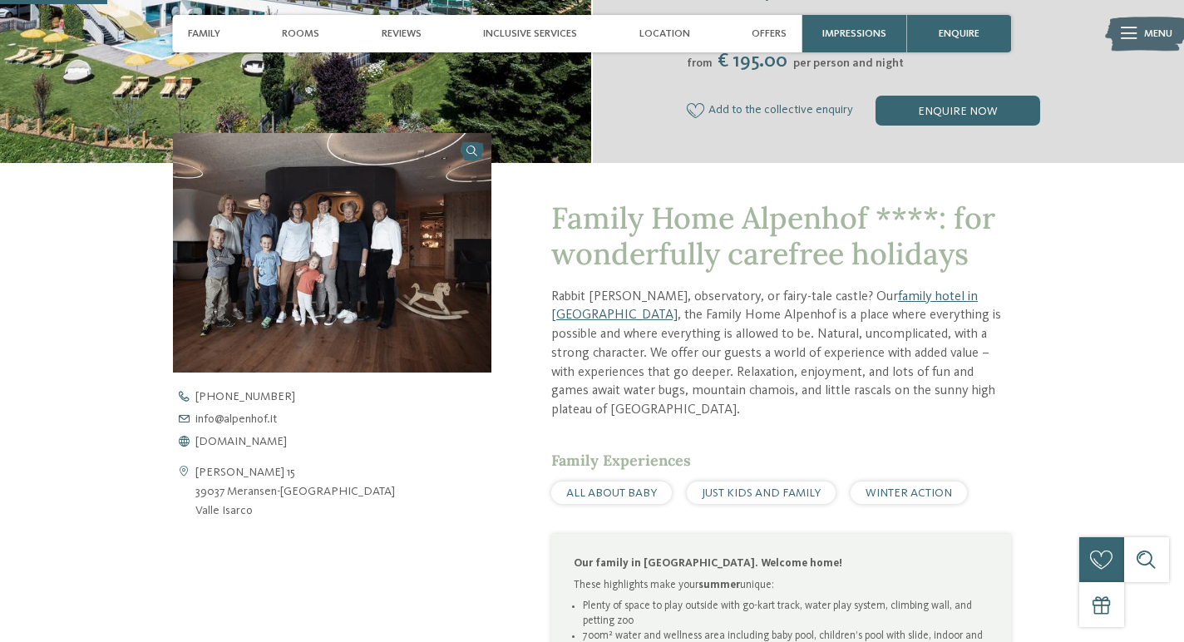
scroll to position [418, 0]
